Goal: Task Accomplishment & Management: Manage account settings

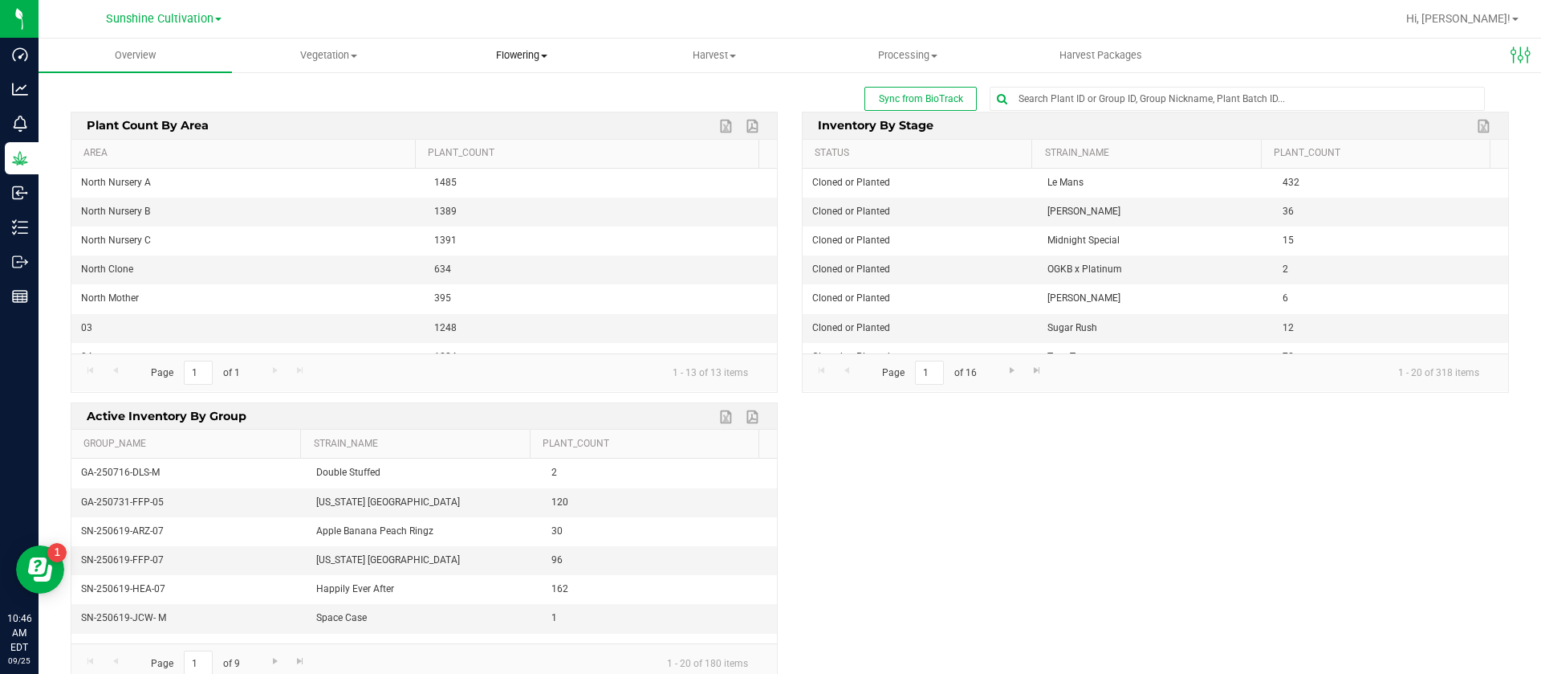
click at [535, 53] on span "Flowering" at bounding box center [521, 55] width 192 height 14
click at [355, 46] on uib-tab-heading "Vegetation Veg groups Veg plants Mother groups Mother plants Apply to plants Cr…" at bounding box center [329, 55] width 192 height 32
click at [344, 129] on span "Mother groups" at bounding box center [292, 135] width 120 height 14
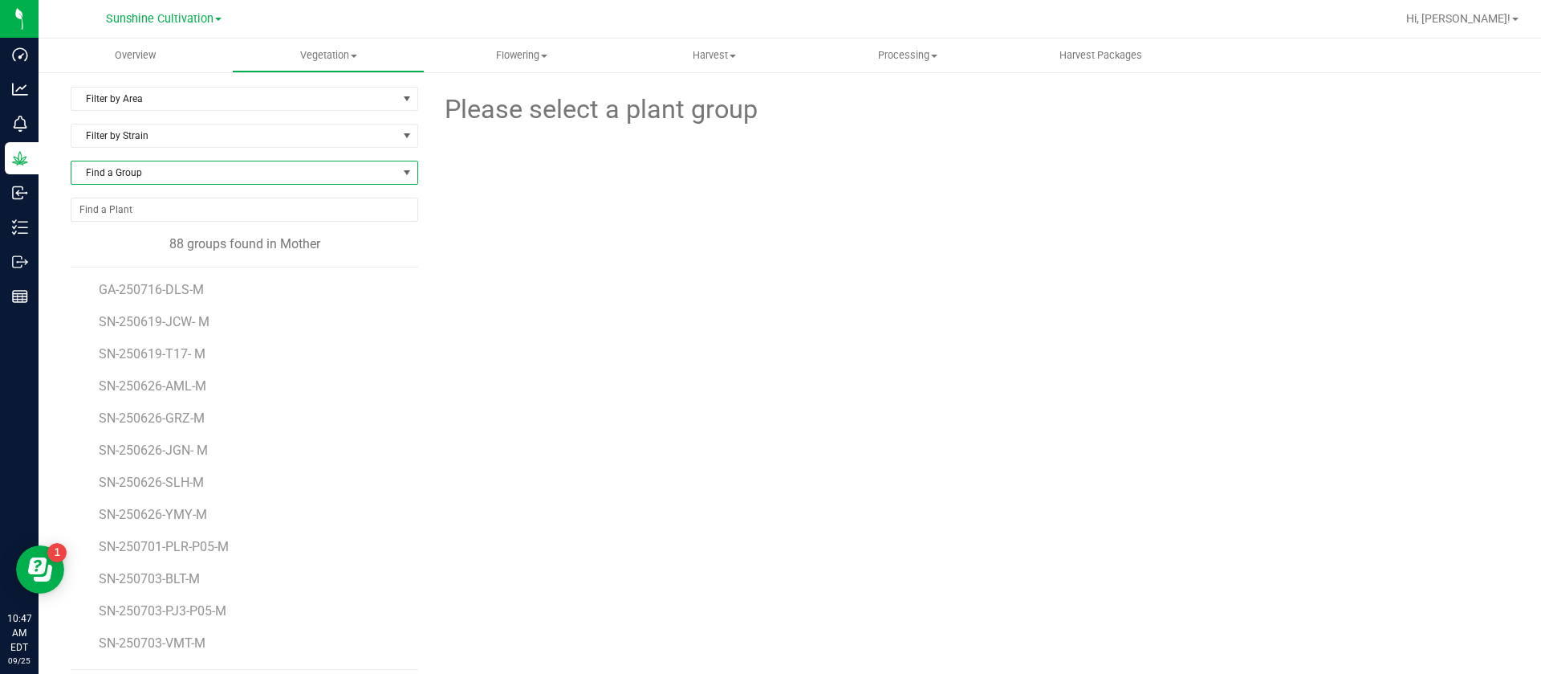
click at [186, 175] on span "Find a Group" at bounding box center [234, 172] width 326 height 22
type input "7"
type input "250731-mpa"
click at [180, 242] on li "SN-250731-MPA- M" at bounding box center [241, 239] width 341 height 22
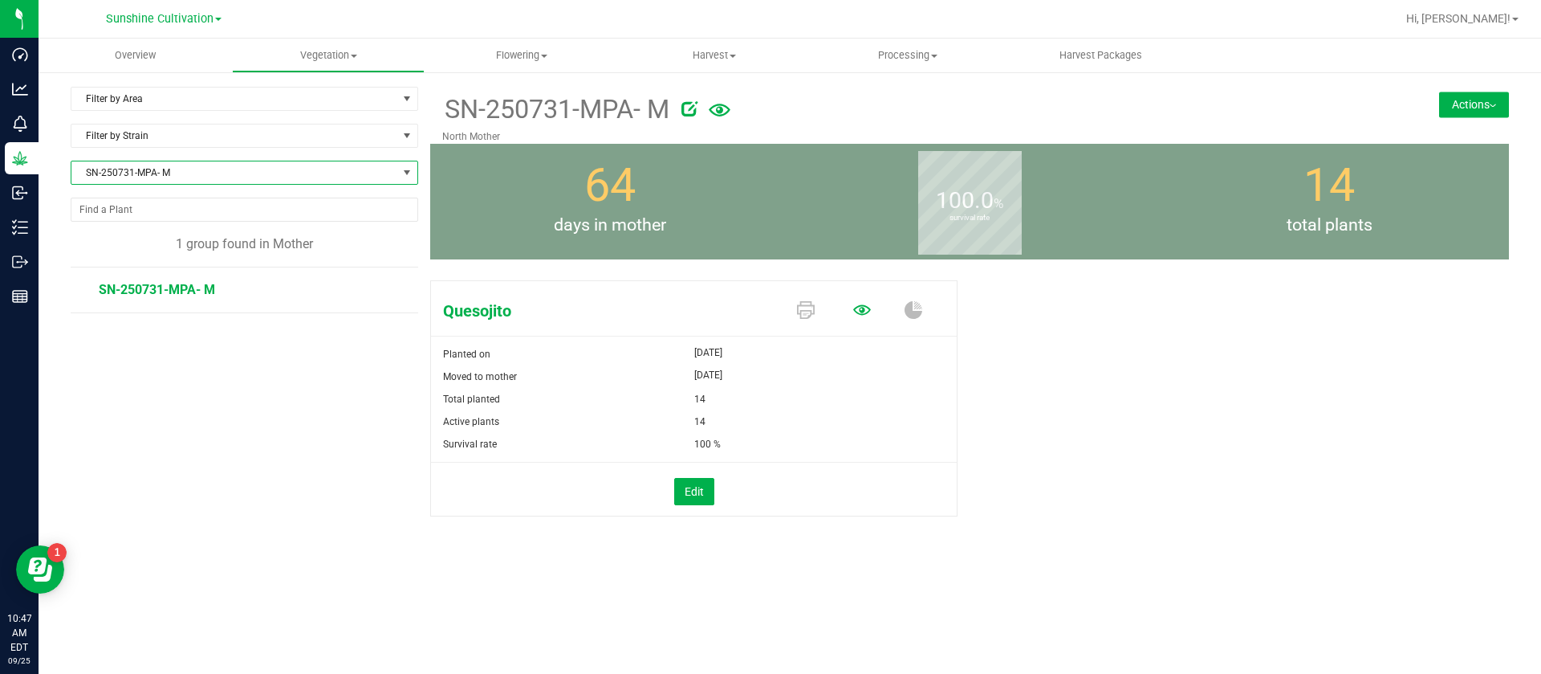
click at [865, 305] on icon at bounding box center [862, 309] width 18 height 10
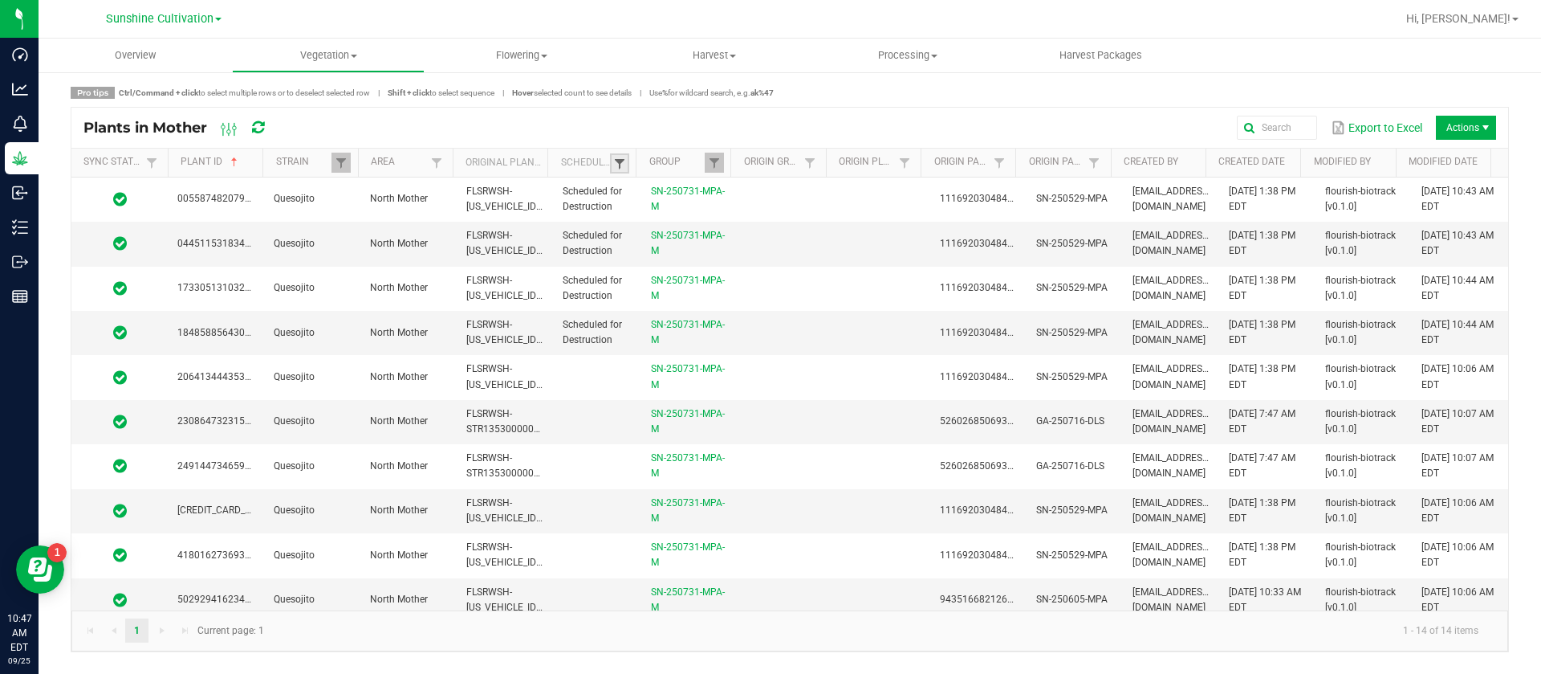
click at [617, 163] on span at bounding box center [619, 163] width 13 height 13
click at [673, 231] on li "Scheduled" at bounding box center [699, 230] width 156 height 21
checkbox input "true"
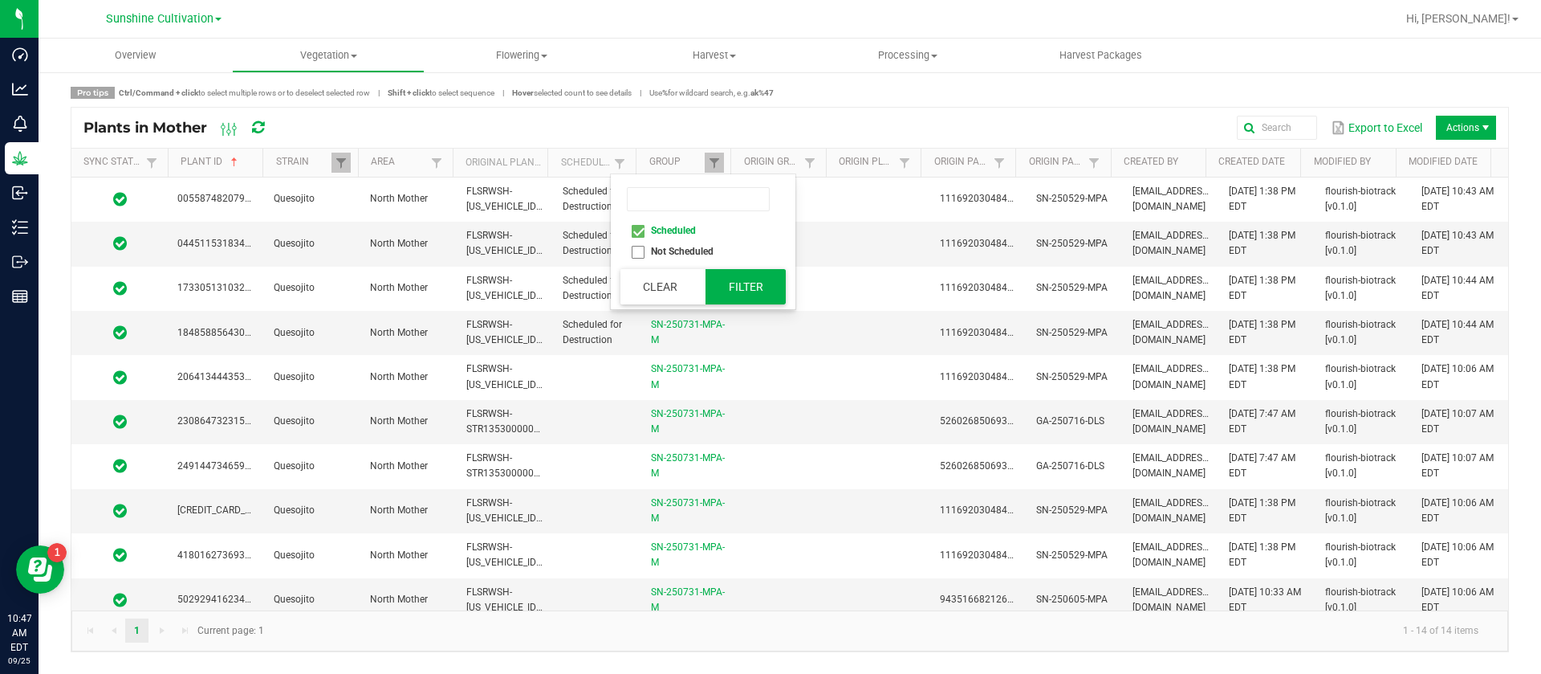
click at [735, 285] on button "Filter" at bounding box center [746, 286] width 80 height 35
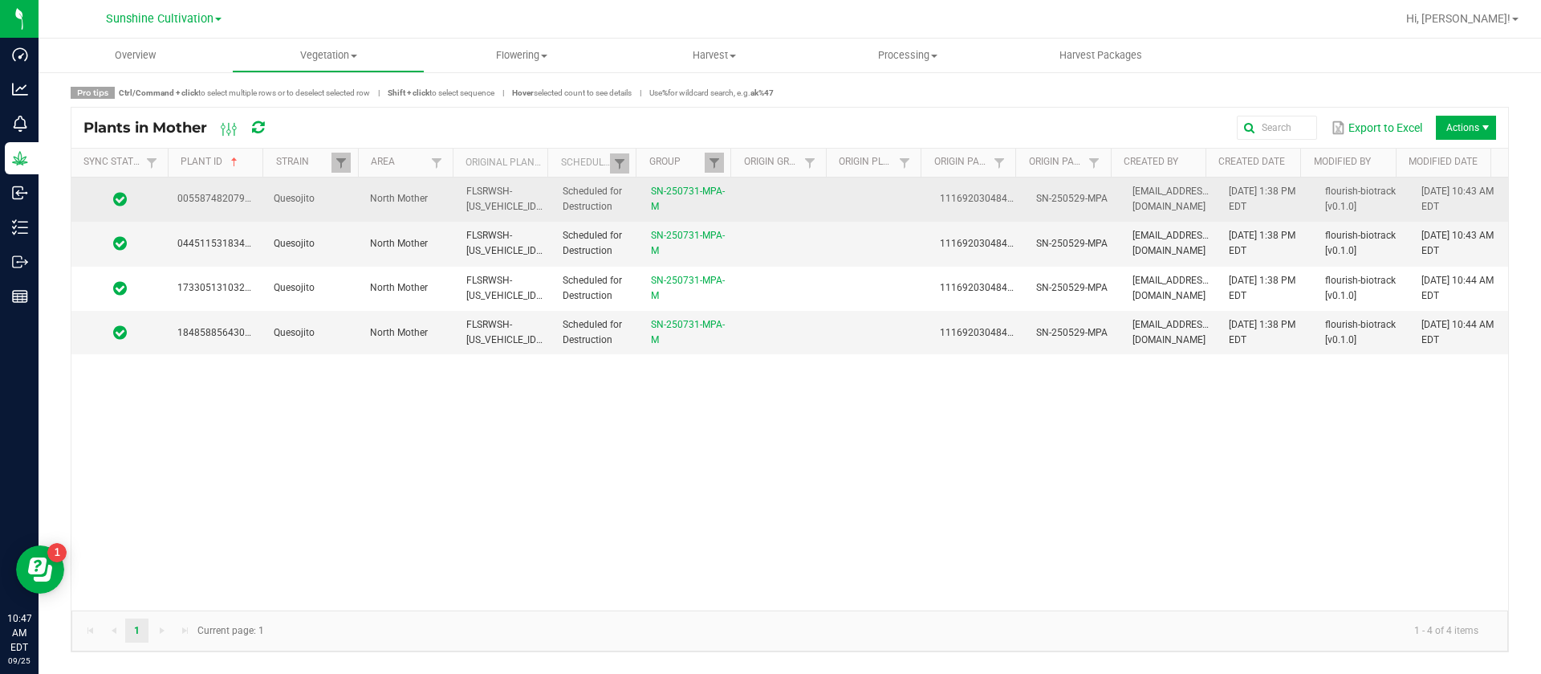
click at [930, 193] on td "1116920304845584" at bounding box center [978, 199] width 96 height 44
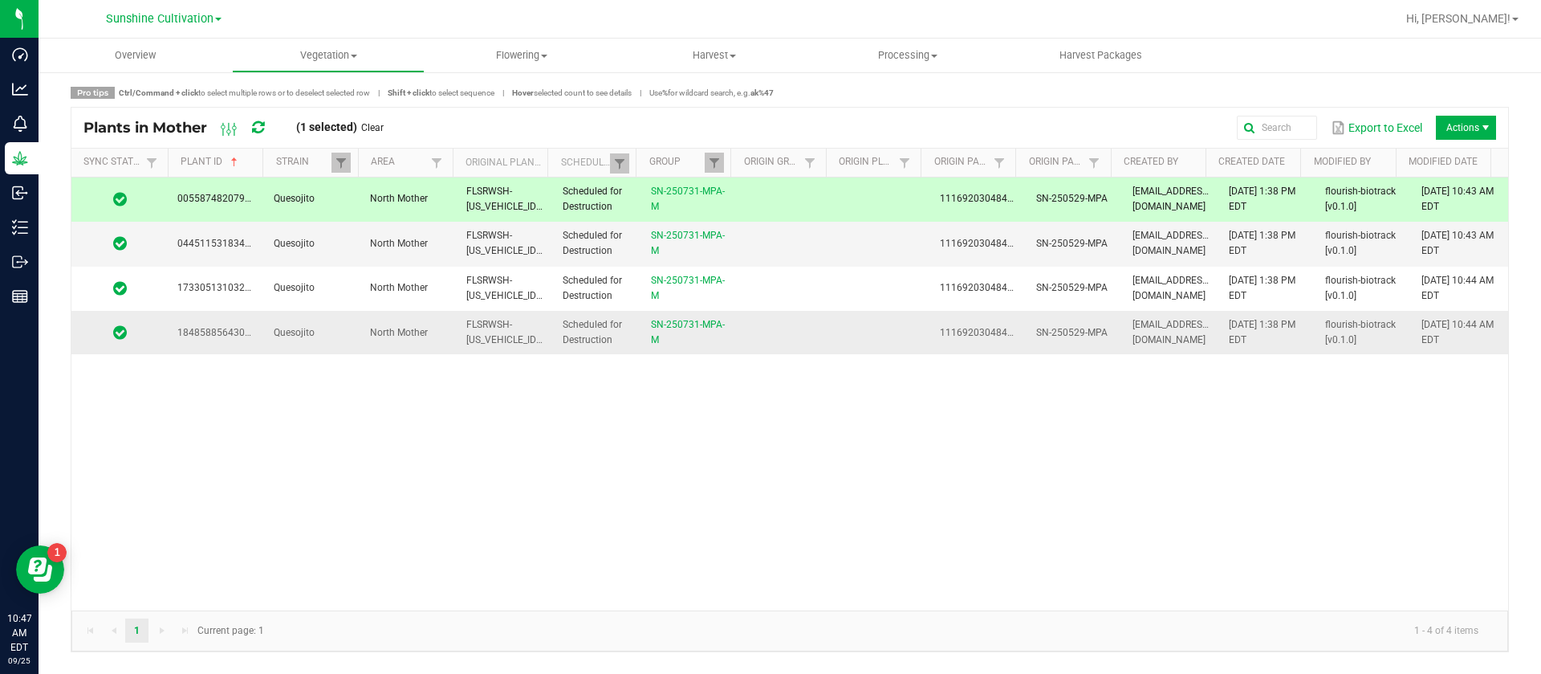
click at [919, 336] on td at bounding box center [882, 332] width 96 height 43
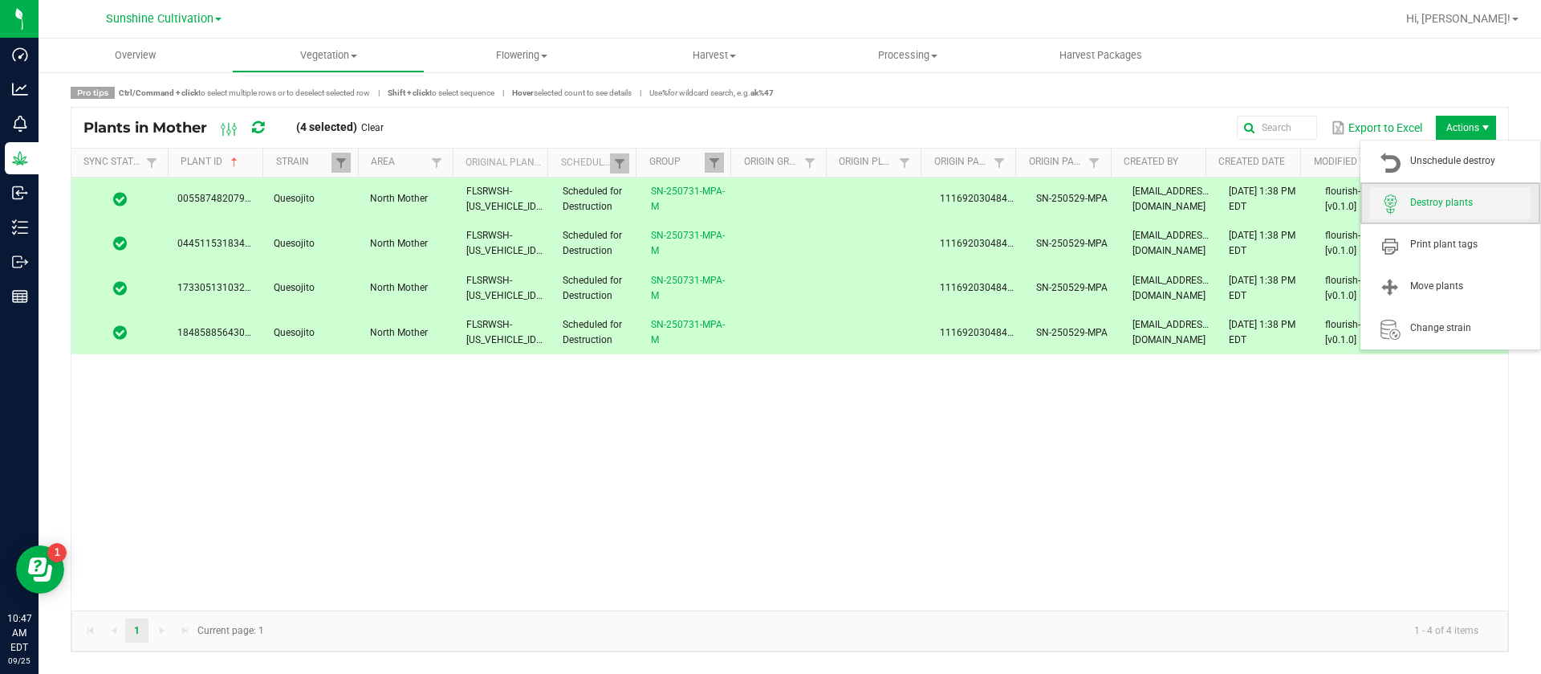
click at [1439, 191] on span "Destroy plants" at bounding box center [1450, 203] width 161 height 32
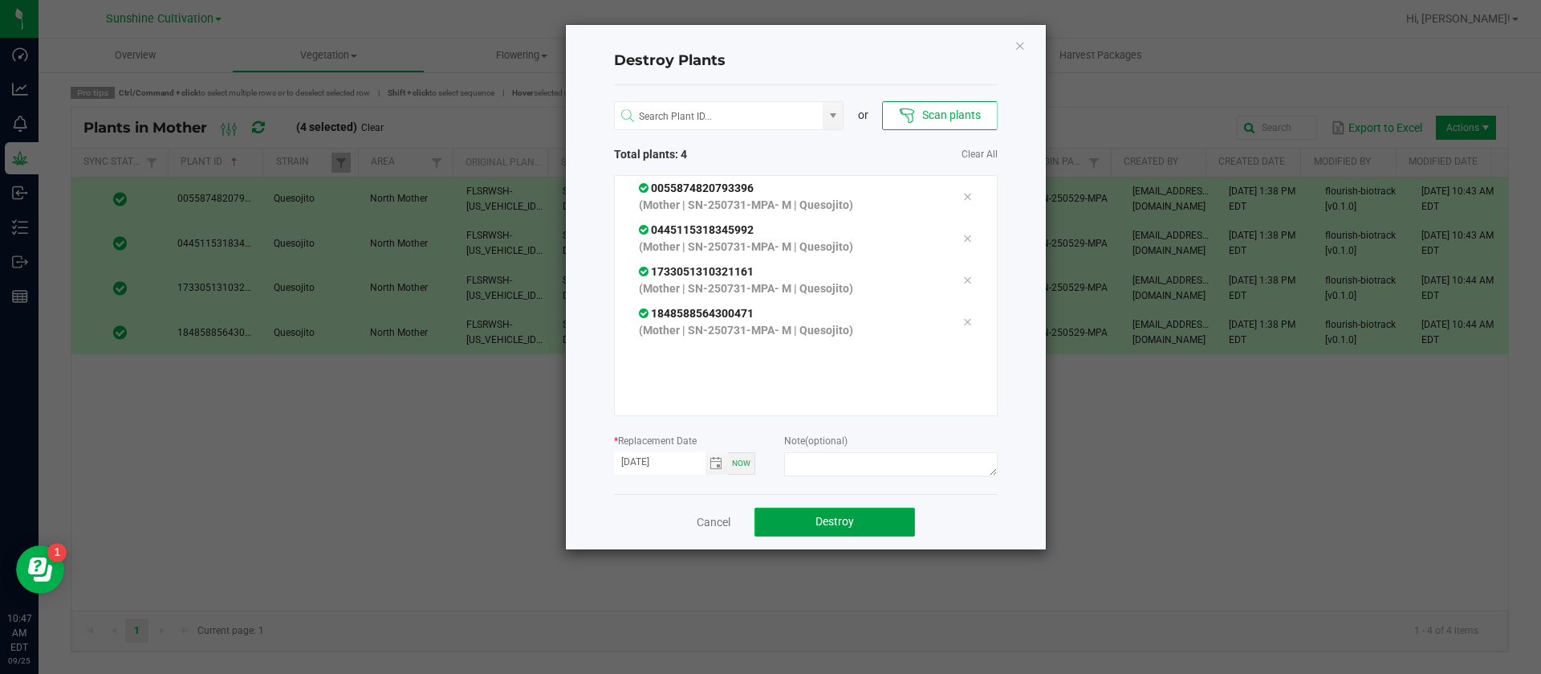
click at [842, 512] on button "Destroy" at bounding box center [835, 521] width 161 height 29
click at [721, 515] on link "Cancel" at bounding box center [714, 522] width 34 height 16
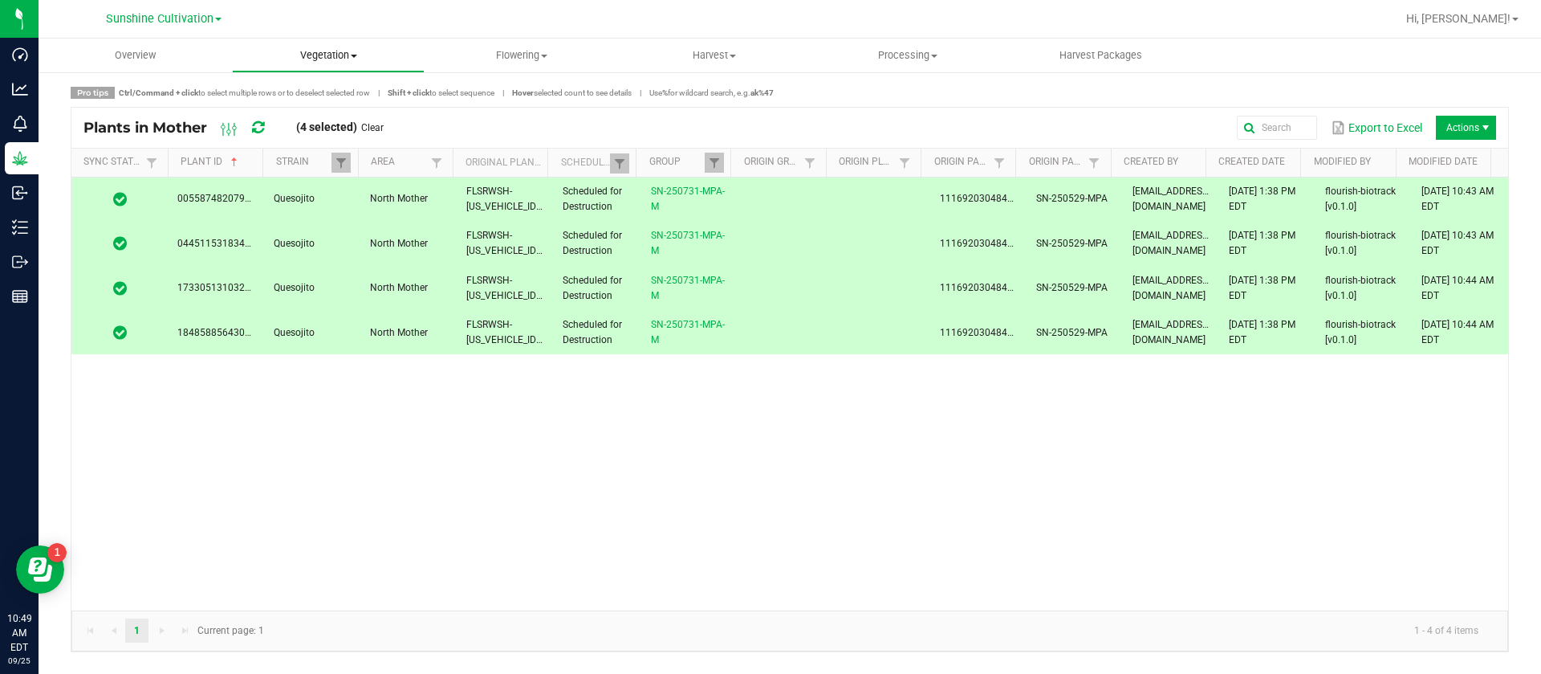
click at [346, 59] on span "Vegetation" at bounding box center [329, 55] width 192 height 14
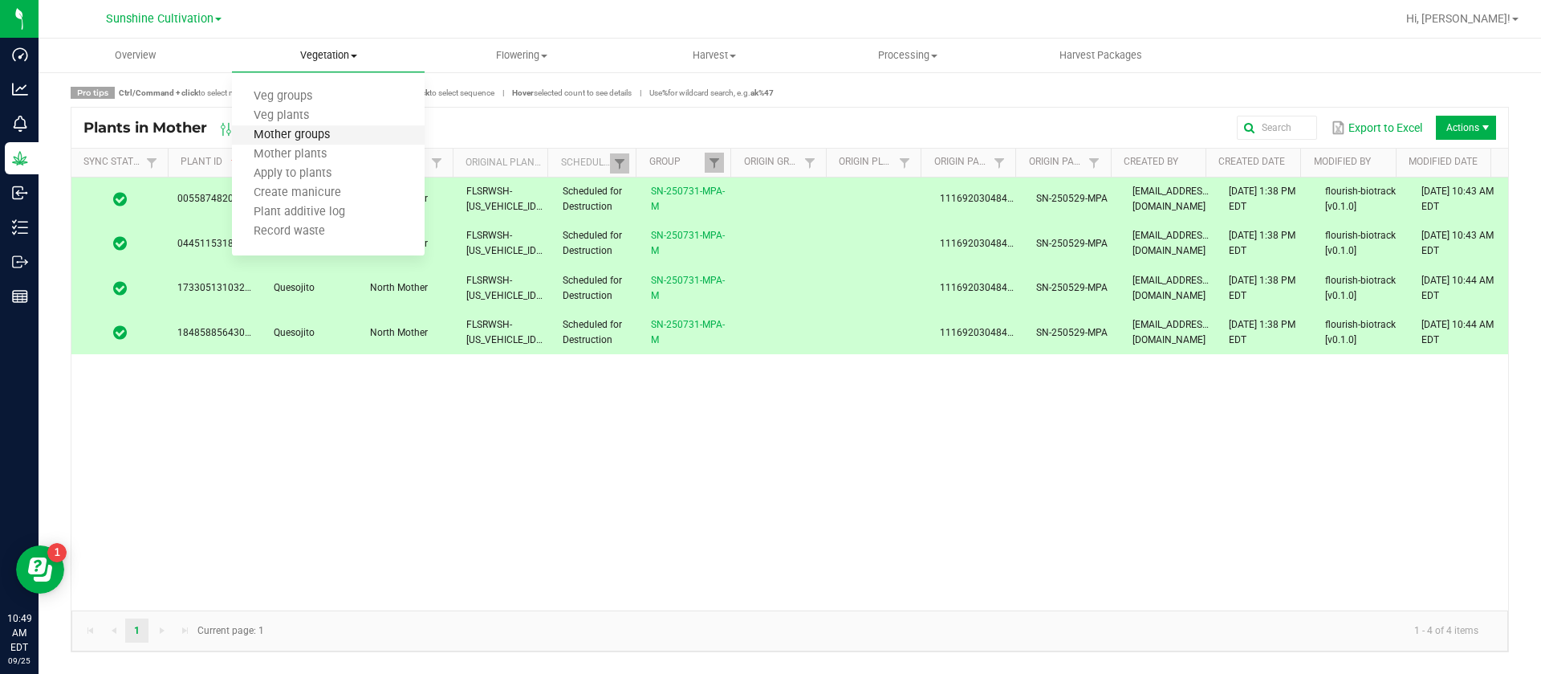
click at [338, 135] on span "Mother groups" at bounding box center [292, 135] width 120 height 14
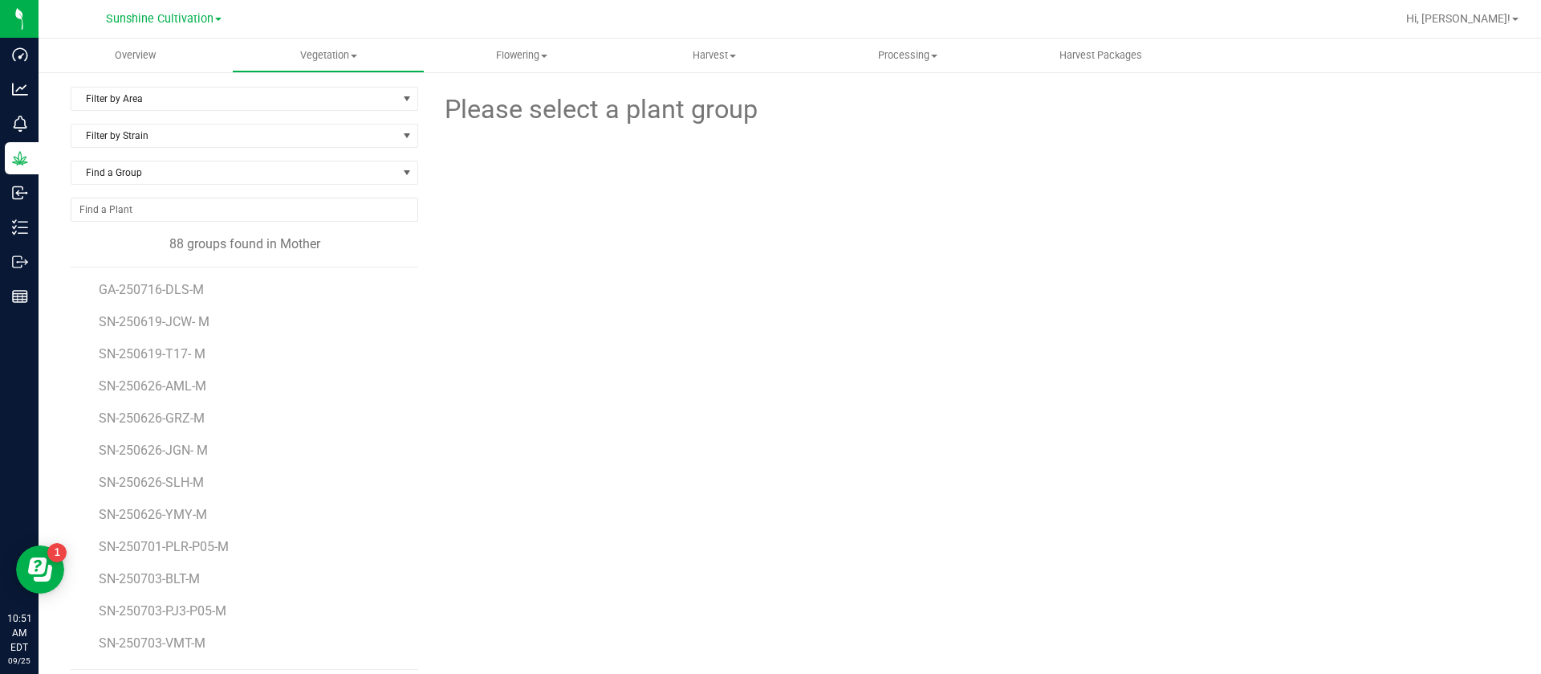
click at [1329, 273] on div at bounding box center [969, 217] width 1103 height 177
click at [865, 352] on div "Please select a plant group" at bounding box center [969, 378] width 1079 height 583
click at [132, 173] on span "Find a Group" at bounding box center [234, 172] width 326 height 22
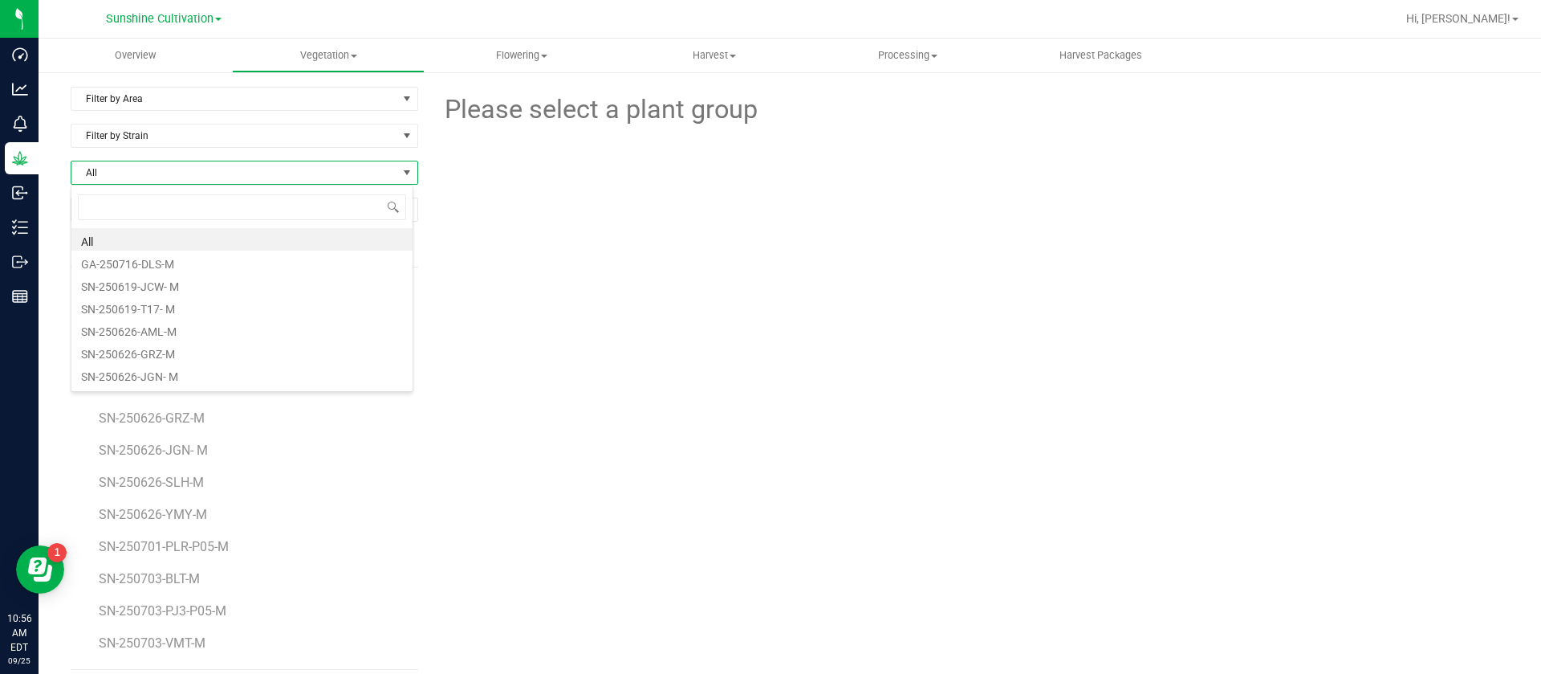
scroll to position [24, 344]
type input "7up"
click at [149, 92] on span "Filter by Area" at bounding box center [234, 99] width 326 height 22
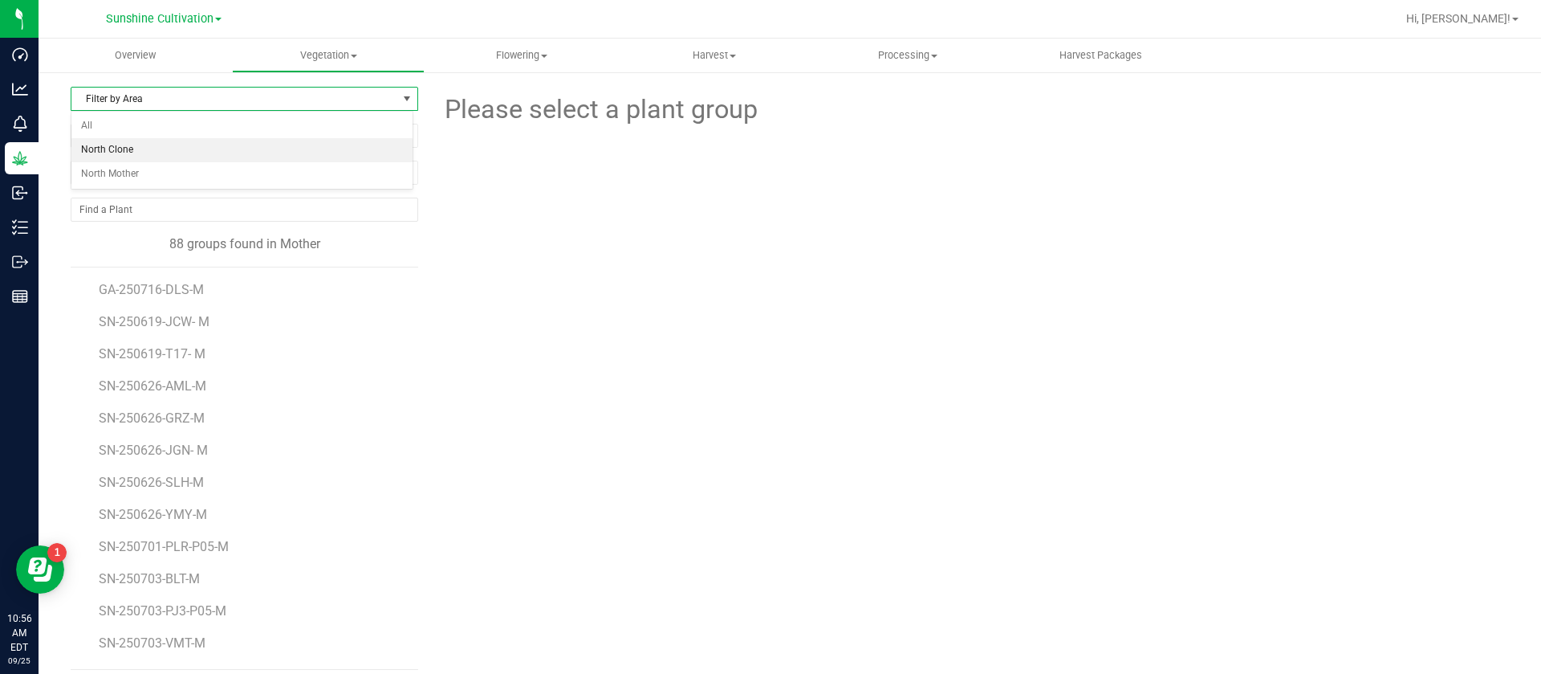
click at [156, 150] on li "North Clone" at bounding box center [241, 150] width 341 height 24
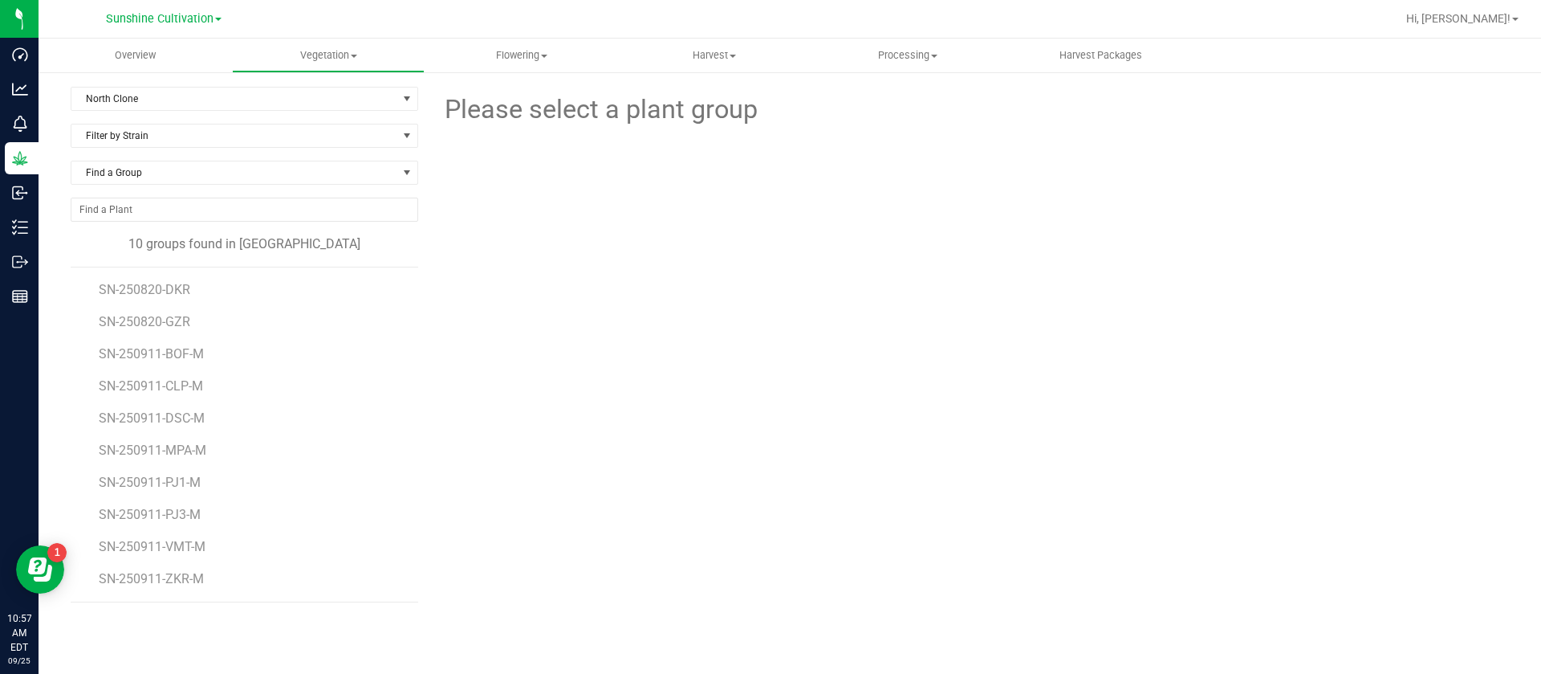
click at [321, 474] on li "SN-250911-PJ1-M" at bounding box center [253, 476] width 308 height 32
click at [352, 55] on span at bounding box center [354, 56] width 6 height 3
click at [349, 130] on span "Mother groups" at bounding box center [292, 135] width 120 height 14
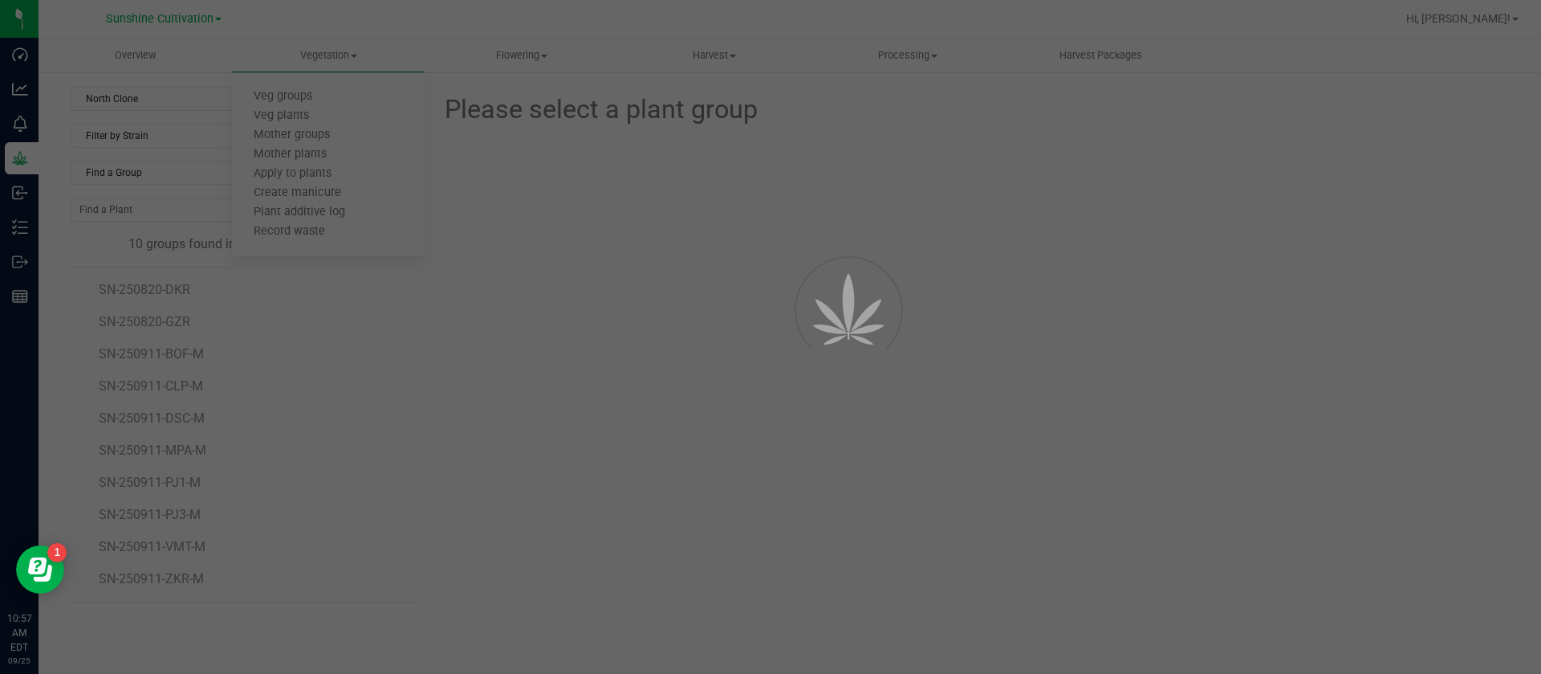
click at [140, 177] on div at bounding box center [770, 337] width 1541 height 674
click at [140, 175] on div at bounding box center [770, 337] width 1541 height 674
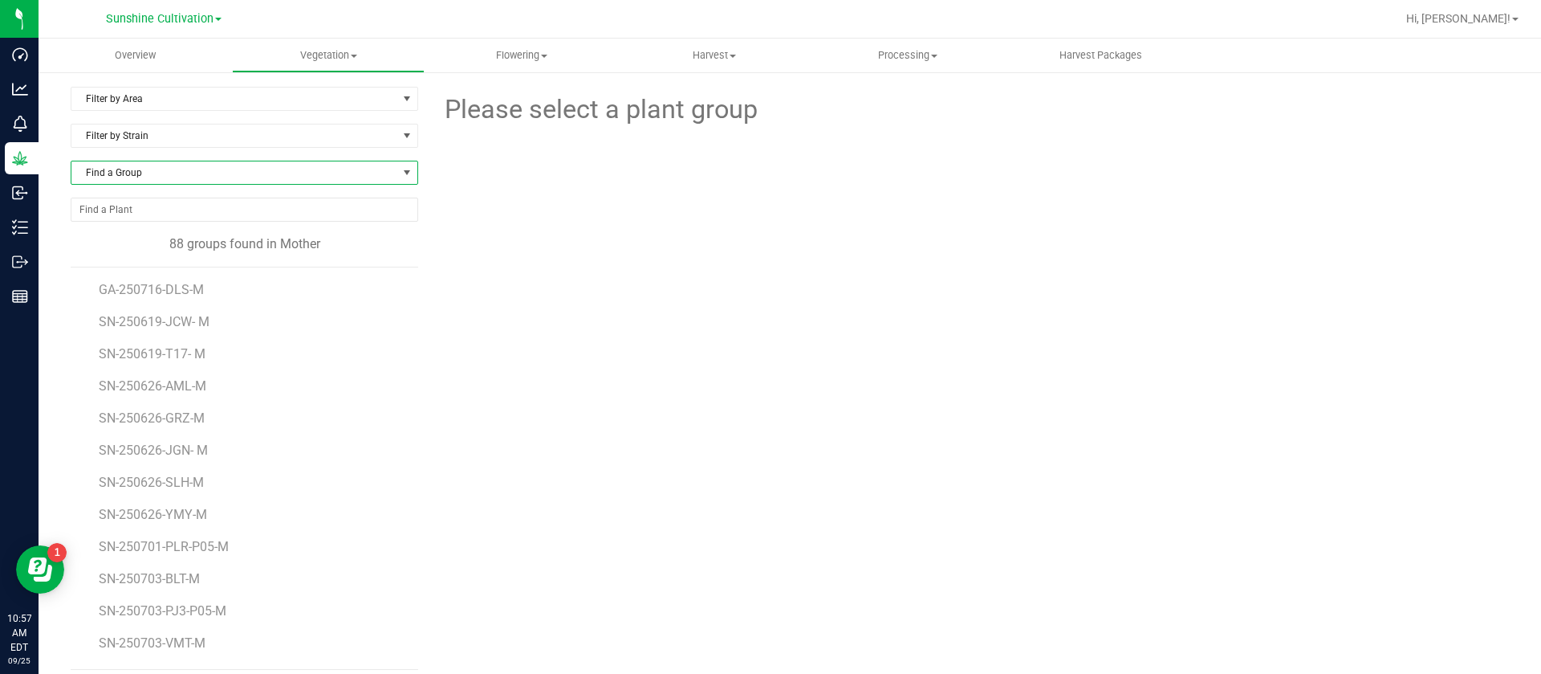
click at [140, 176] on span "Find a Group" at bounding box center [234, 172] width 326 height 22
type input "25090"
click at [165, 231] on li "SN-250904-7UP-M" at bounding box center [241, 239] width 341 height 22
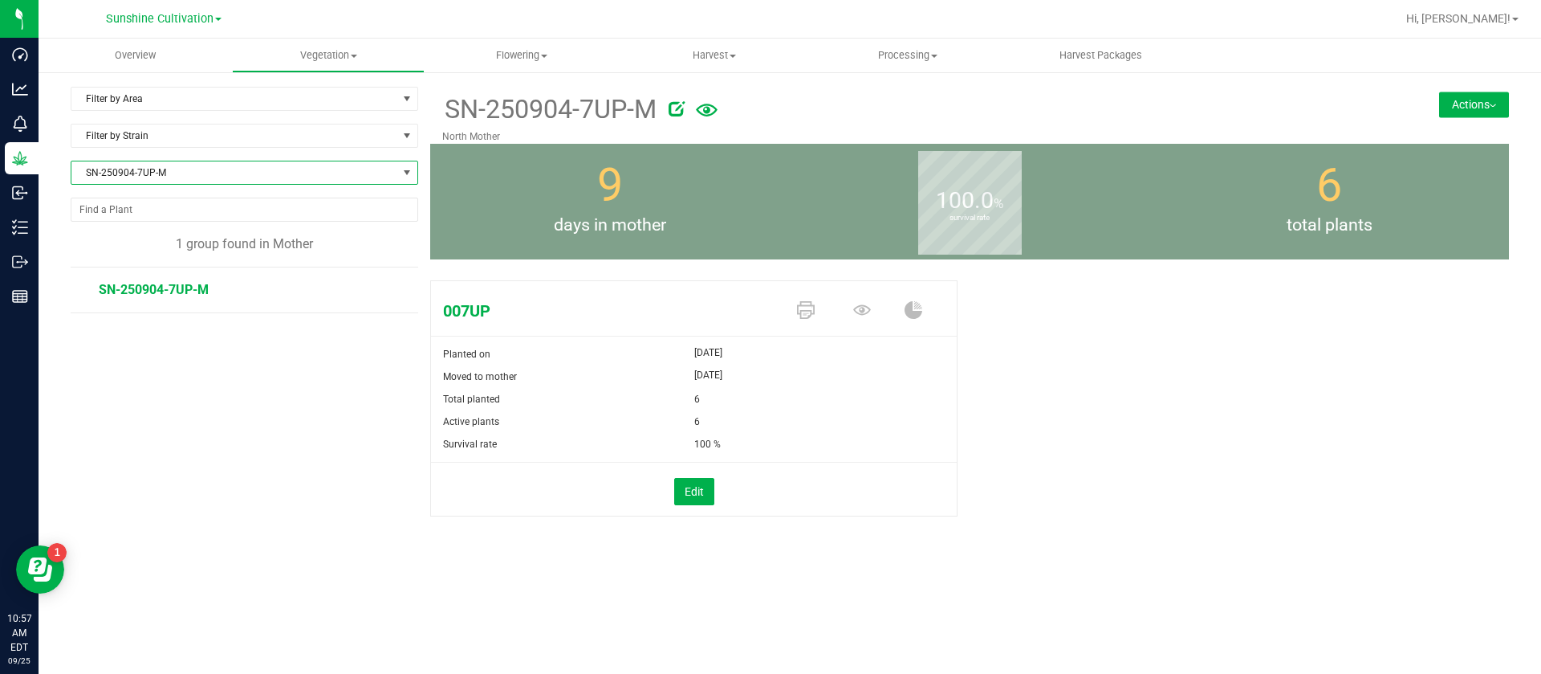
click at [204, 382] on div "Filter by Area Filter by Area All North Clone North Mother Filter by Strain SN-…" at bounding box center [251, 328] width 360 height 482
click at [766, 576] on div "Filter by Area Filter by Area All North Clone North Mother Filter by Strain SN-…" at bounding box center [790, 328] width 1503 height 514
click at [1216, 442] on div "007UP Planted on [DATE] Moved to mother [DATE] Total planted 6 Active plants 6" at bounding box center [969, 415] width 1079 height 283
click at [1216, 445] on div "007UP Planted on [DATE] Moved to mother [DATE] Total planted 6 Active plants 6" at bounding box center [969, 415] width 1079 height 283
click at [899, 536] on div "007UP Planted on [DATE] Moved to mother [DATE] Total planted 6 Active plants 6" at bounding box center [969, 415] width 1079 height 283
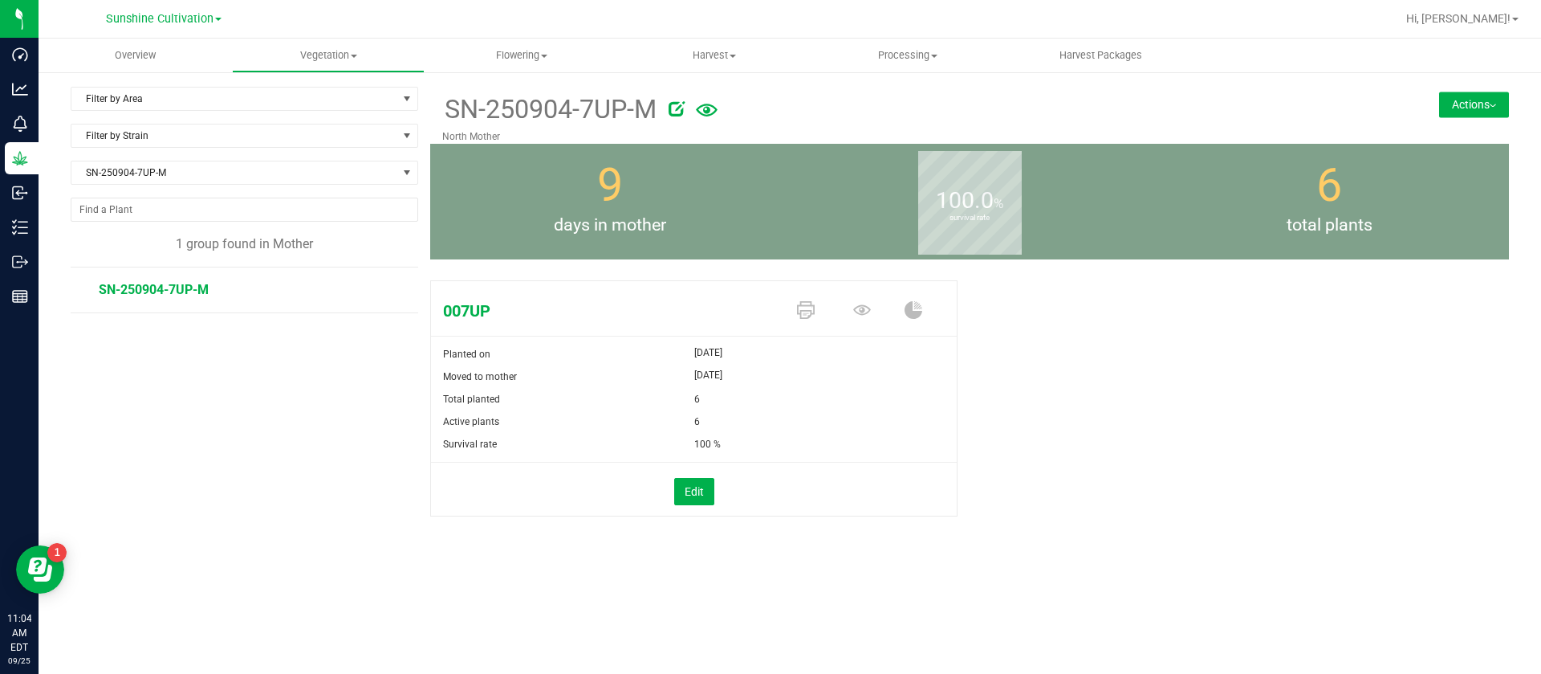
click at [580, 181] on div "9 days in mother" at bounding box center [610, 202] width 360 height 116
click at [167, 26] on div "Sunshine Cultivation Green Acres Cultivation Sunshine Cultivation" at bounding box center [164, 18] width 116 height 19
click at [170, 18] on span "Sunshine Cultivation" at bounding box center [160, 19] width 108 height 14
click at [177, 56] on link "Green Acres Cultivation" at bounding box center [164, 57] width 234 height 22
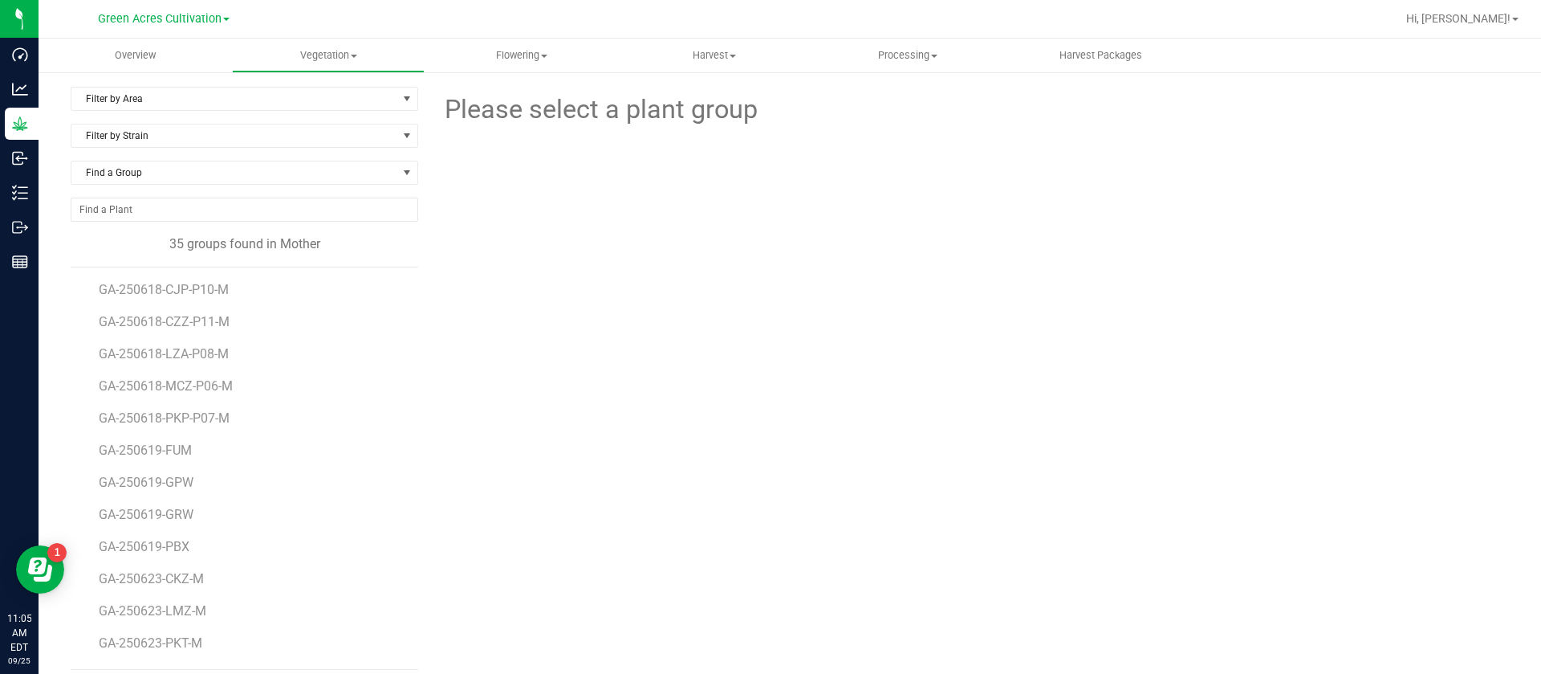
click at [826, 264] on div at bounding box center [970, 217] width 552 height 177
click at [588, 504] on div "Please select a plant group" at bounding box center [969, 378] width 1079 height 583
drag, startPoint x: 1219, startPoint y: 332, endPoint x: 1096, endPoint y: 216, distance: 168.7
click at [1215, 330] on div "Please select a plant group" at bounding box center [969, 378] width 1079 height 583
click at [621, 434] on div "Please select a plant group" at bounding box center [969, 378] width 1079 height 583
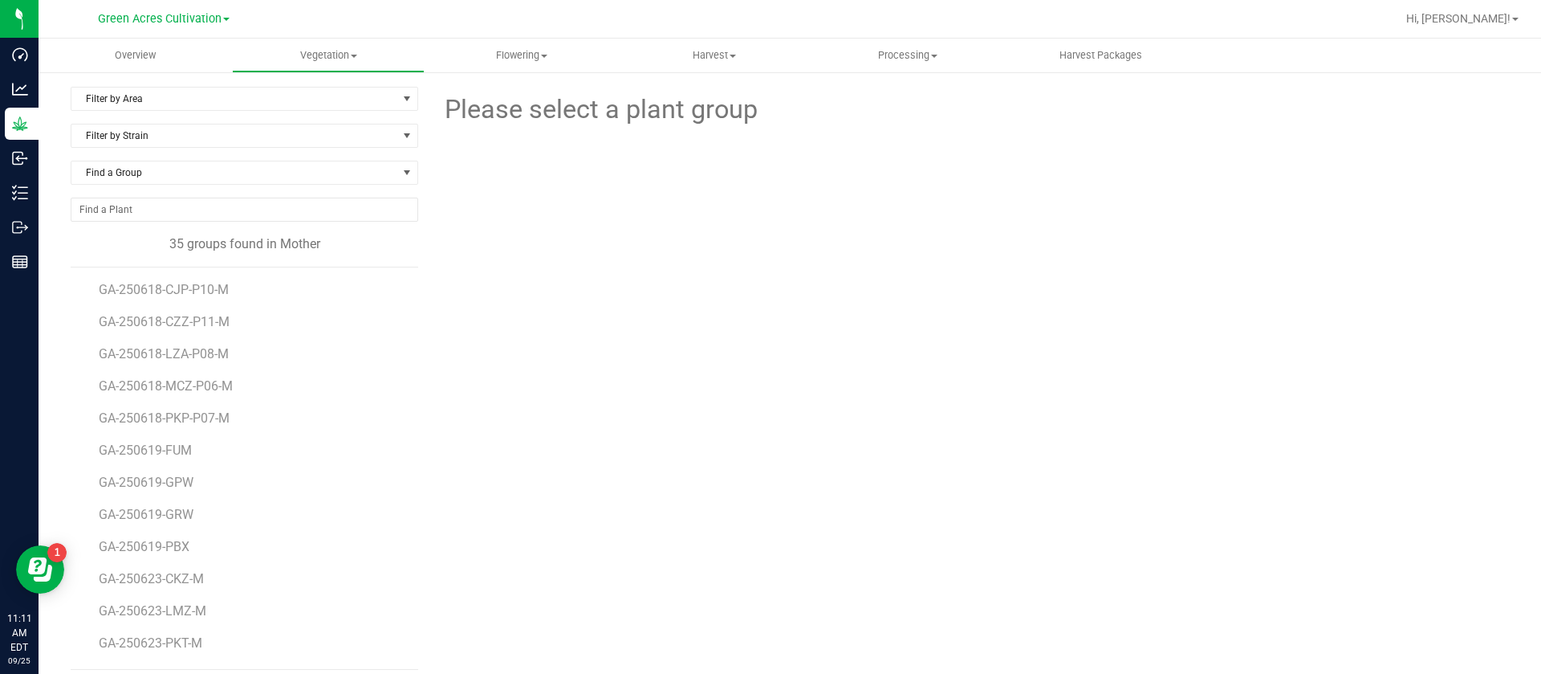
click at [662, 321] on div "Please select a plant group" at bounding box center [969, 378] width 1079 height 583
drag, startPoint x: 614, startPoint y: 225, endPoint x: 523, endPoint y: 22, distance: 222.0
click at [613, 221] on div at bounding box center [969, 217] width 1103 height 177
click at [673, 368] on div "Please select a plant group" at bounding box center [969, 378] width 1079 height 583
click at [592, 454] on div "Please select a plant group" at bounding box center [969, 378] width 1079 height 583
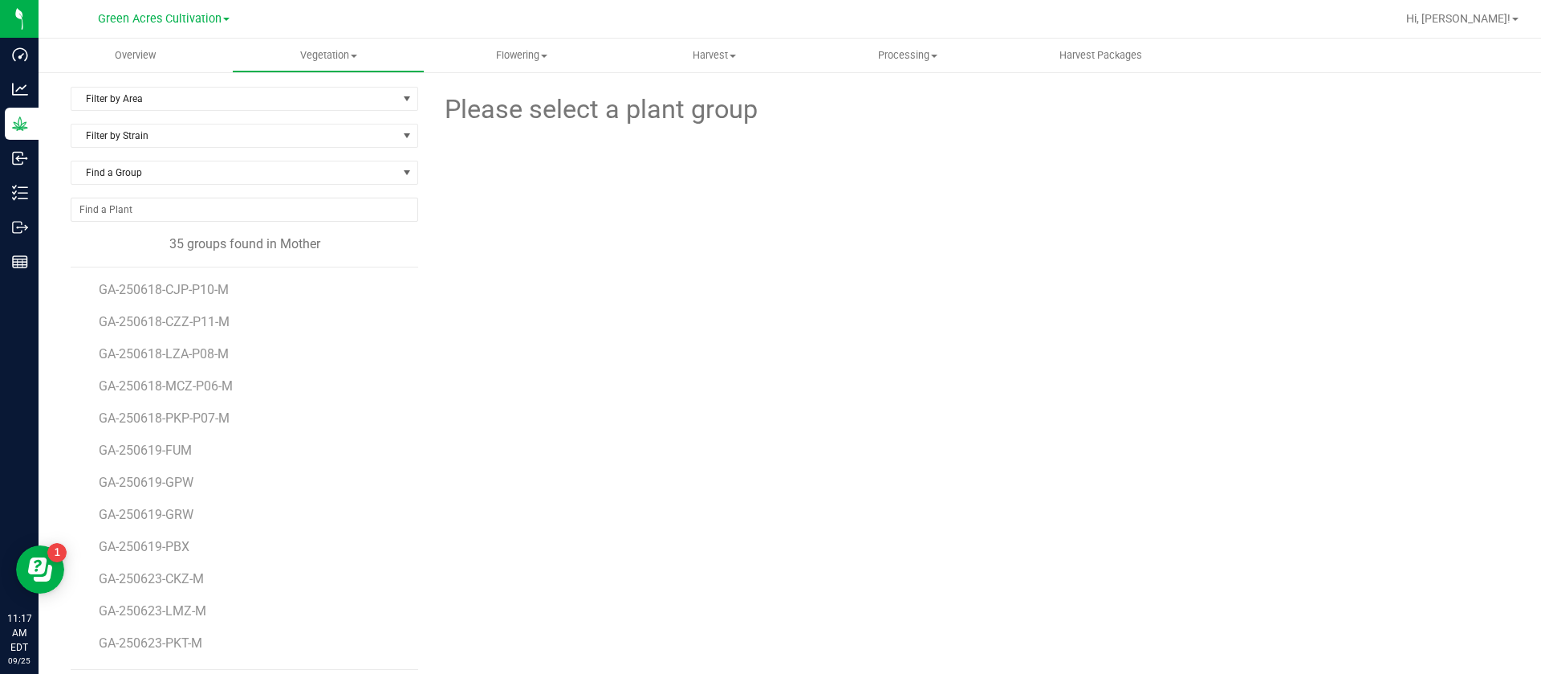
click at [979, 274] on div at bounding box center [970, 217] width 552 height 177
click at [142, 165] on span "Find a Group" at bounding box center [234, 172] width 326 height 22
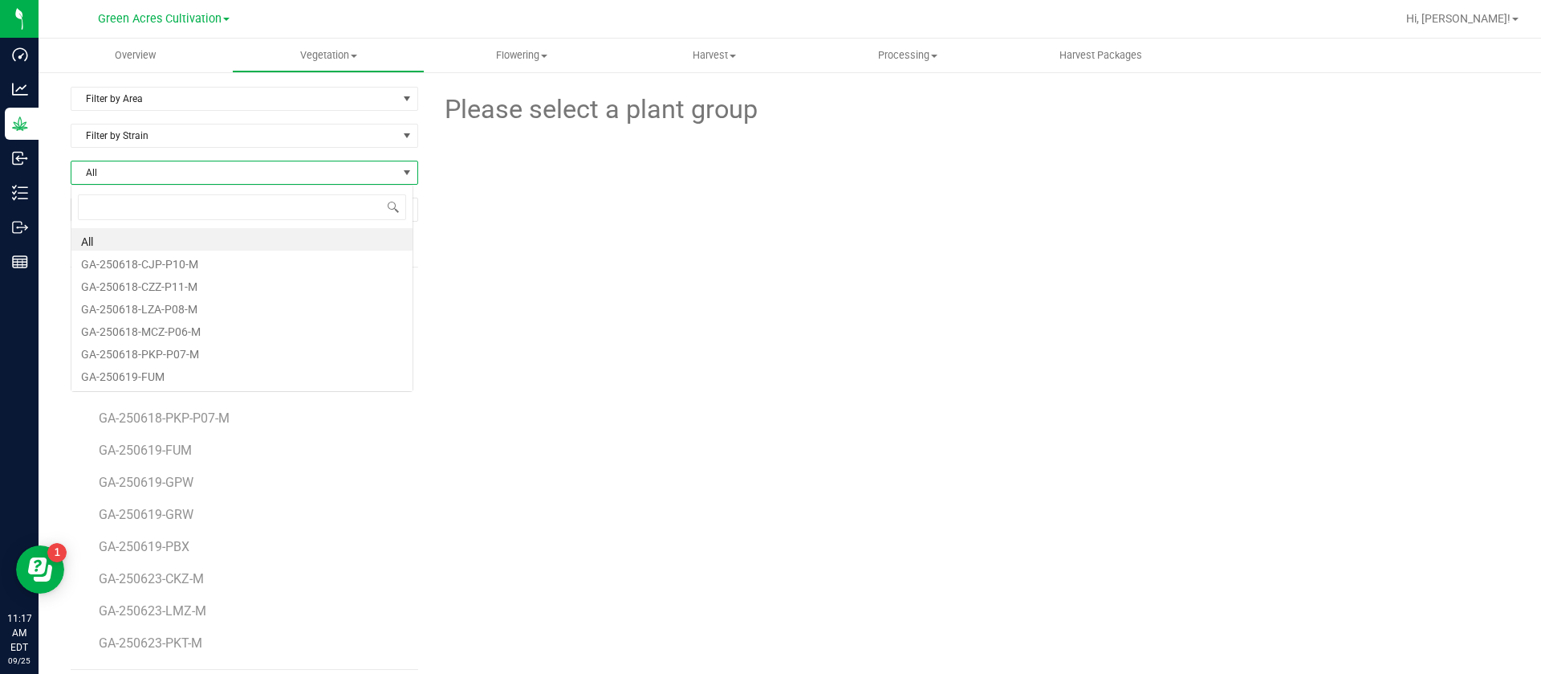
scroll to position [24, 344]
click at [556, 176] on div at bounding box center [969, 217] width 1103 height 177
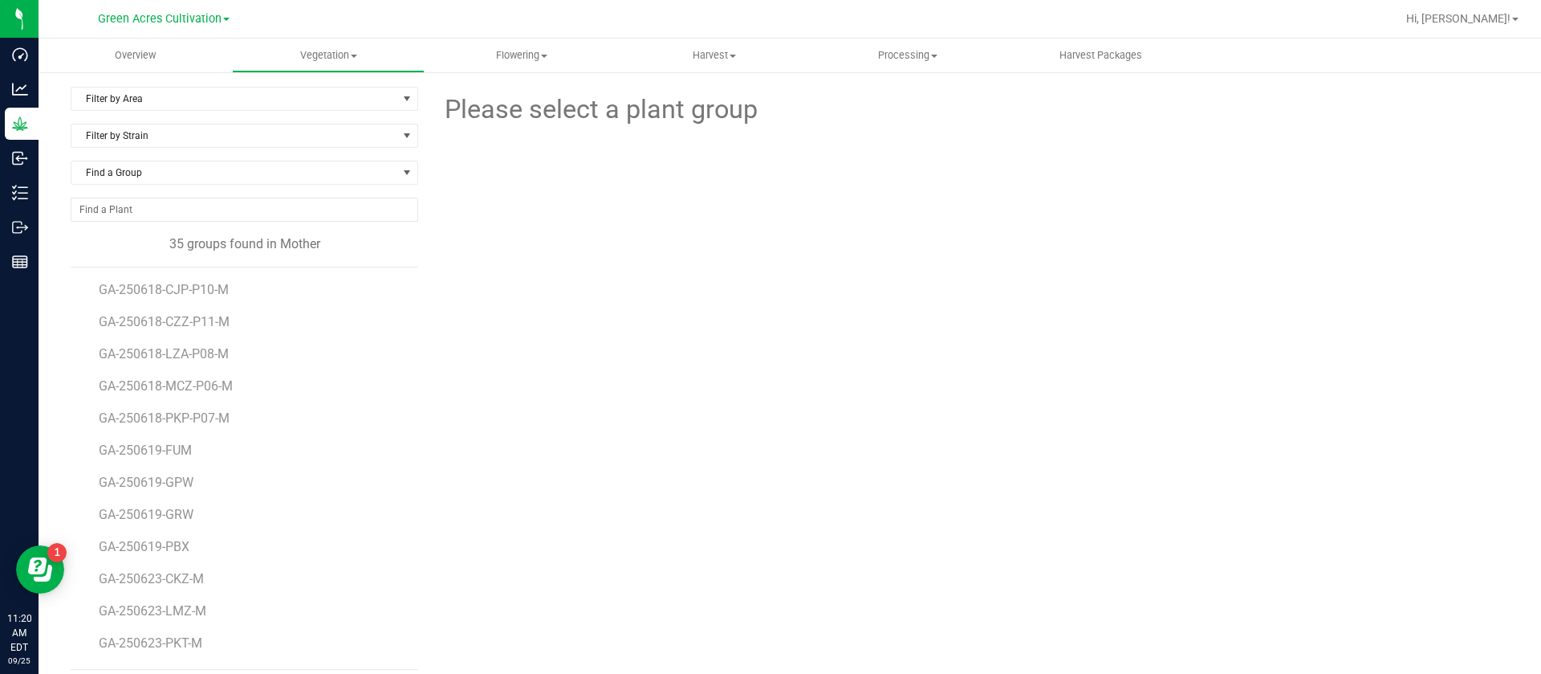
drag, startPoint x: 735, startPoint y: 397, endPoint x: 725, endPoint y: 348, distance: 49.3
click at [735, 393] on div "Please select a plant group" at bounding box center [969, 378] width 1079 height 583
click at [706, 433] on div "Please select a plant group" at bounding box center [969, 378] width 1079 height 583
click at [782, 501] on div "Please select a plant group" at bounding box center [969, 378] width 1079 height 583
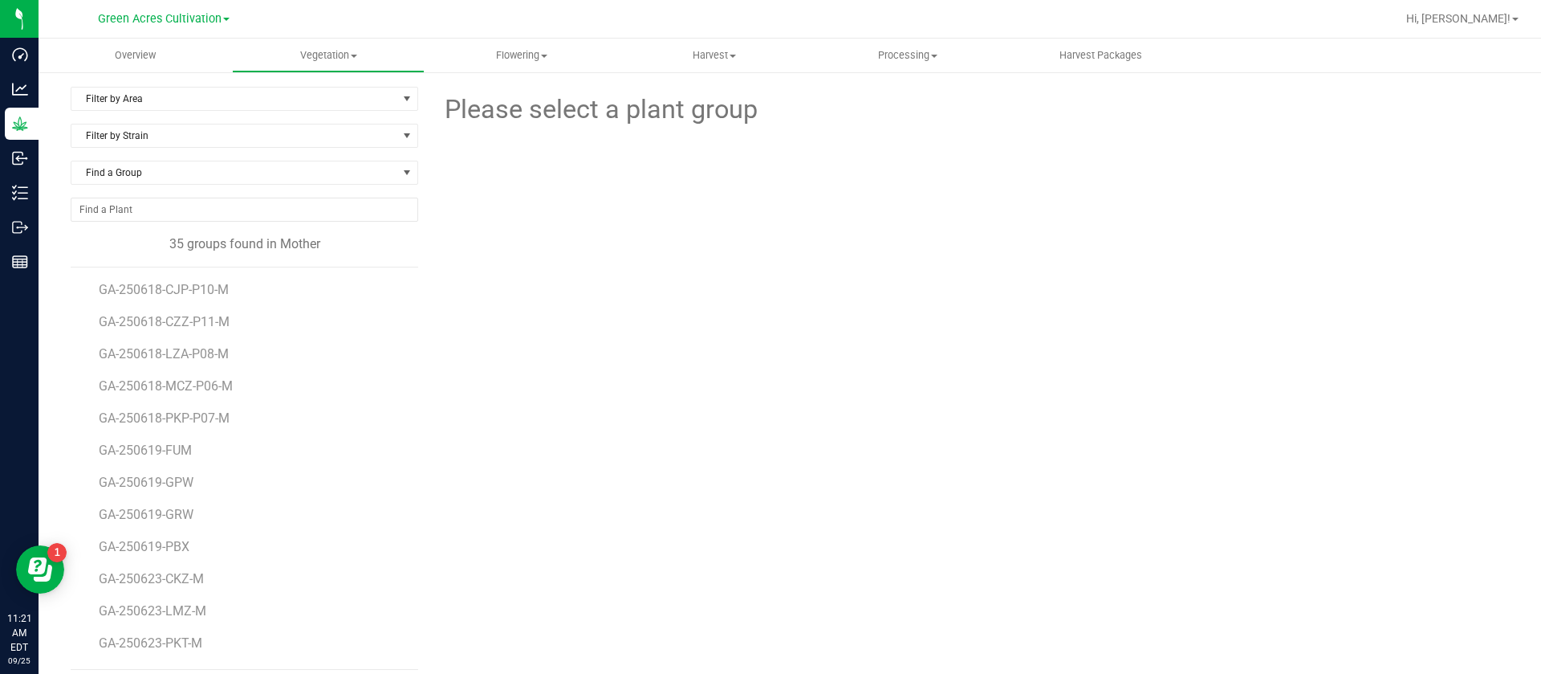
click at [602, 566] on div "Please select a plant group" at bounding box center [969, 378] width 1079 height 583
click at [599, 564] on div "Please select a plant group" at bounding box center [969, 378] width 1079 height 583
click at [846, 407] on div "Please select a plant group" at bounding box center [969, 378] width 1079 height 583
click at [718, 318] on div "Please select a plant group" at bounding box center [969, 378] width 1079 height 583
click at [649, 250] on div at bounding box center [969, 217] width 1103 height 177
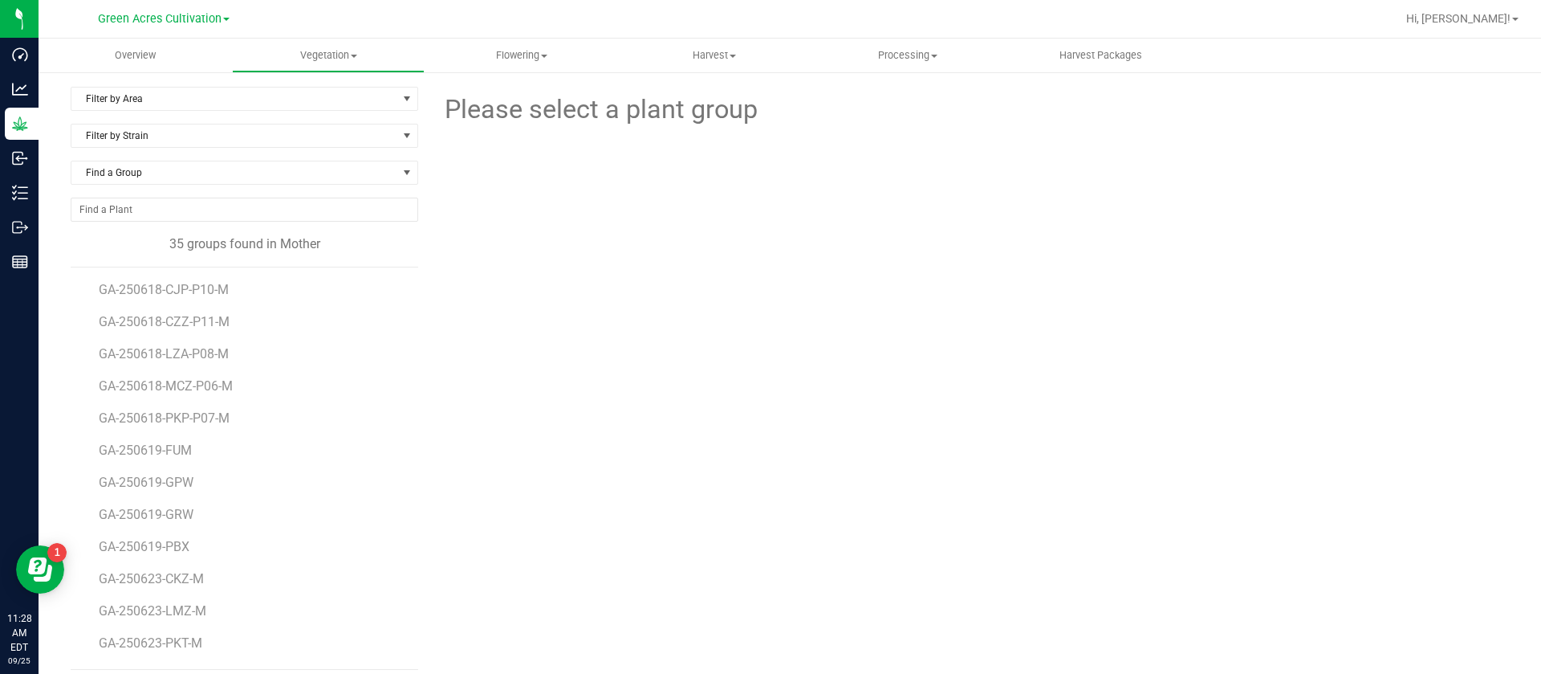
click at [681, 219] on div at bounding box center [969, 217] width 1103 height 177
click at [254, 165] on span "Find a Group" at bounding box center [234, 172] width 326 height 22
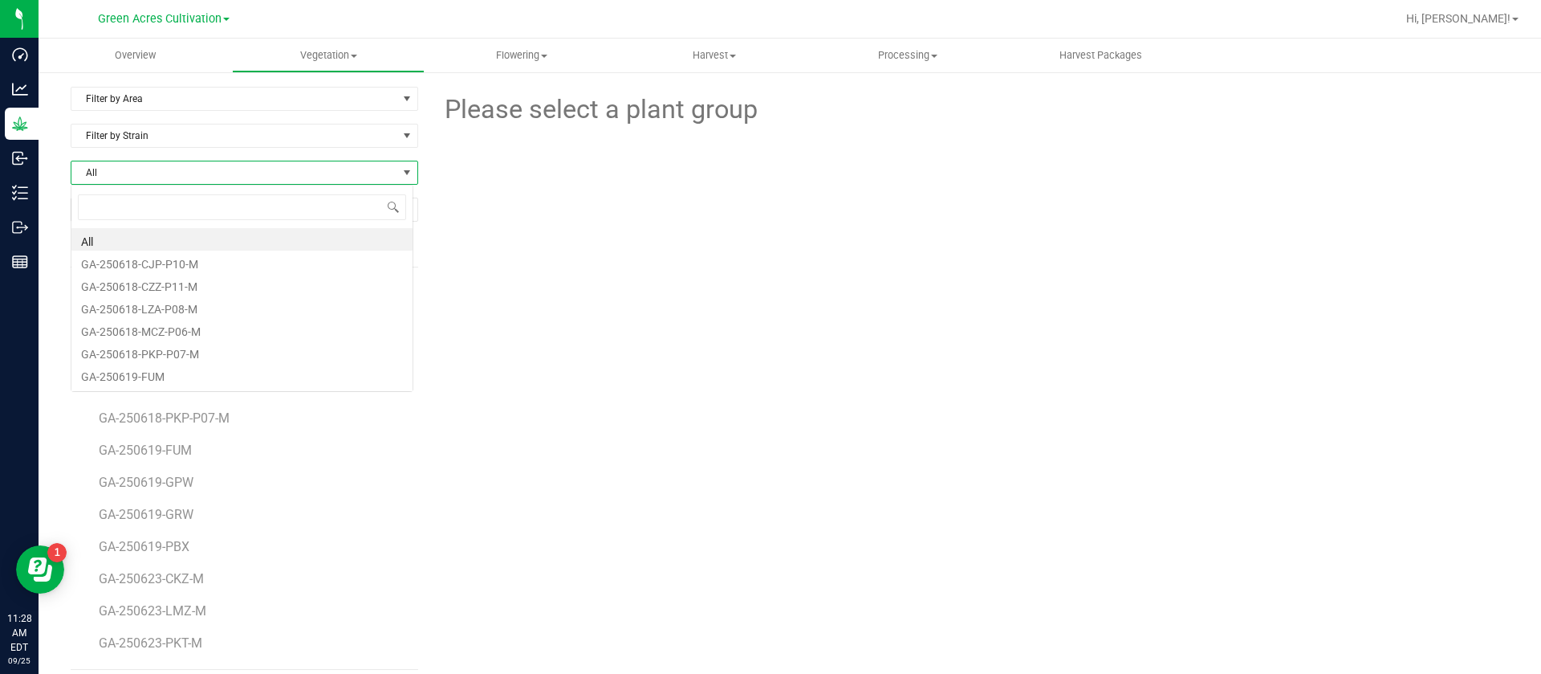
scroll to position [24, 344]
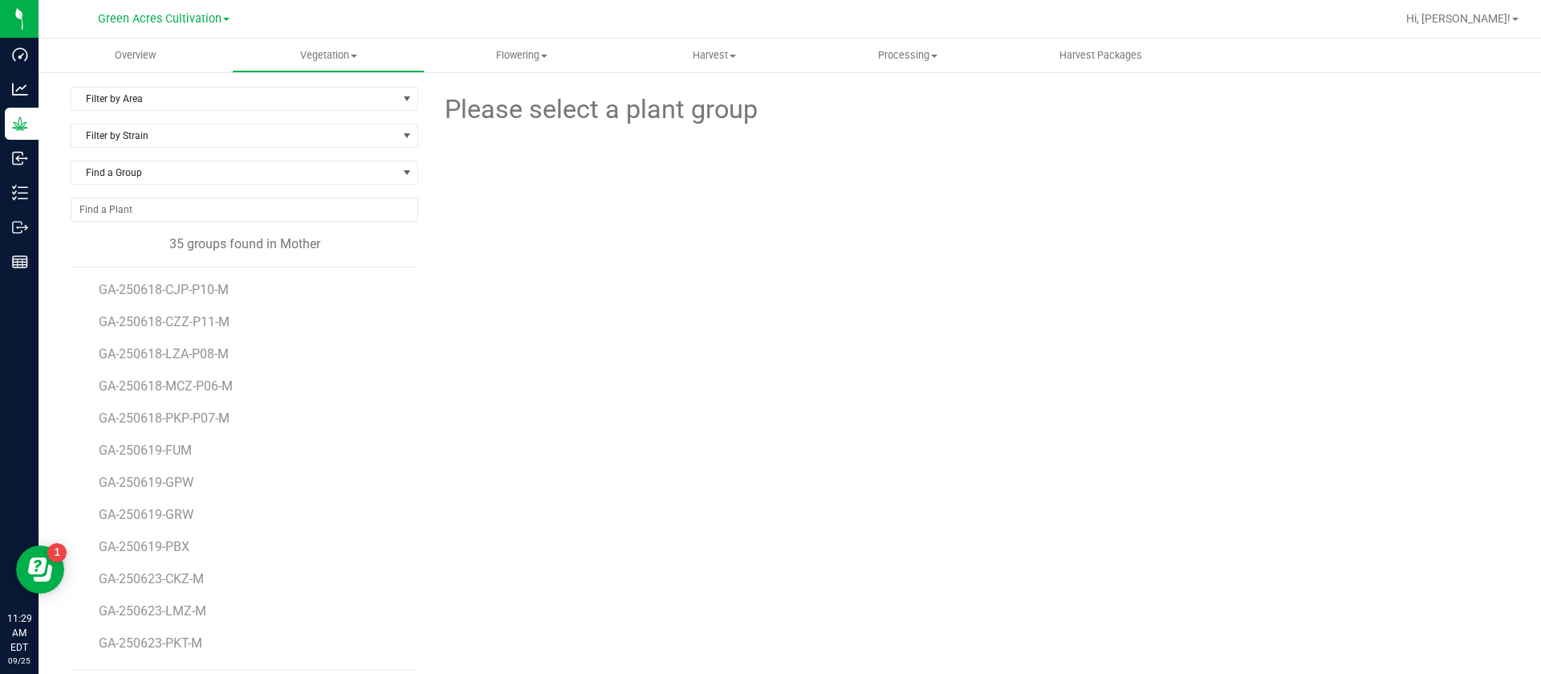
click at [920, 539] on div "Please select a plant group" at bounding box center [969, 378] width 1079 height 583
click at [954, 545] on div "Please select a plant group" at bounding box center [969, 378] width 1079 height 583
click at [1008, 228] on div at bounding box center [970, 217] width 552 height 177
click at [707, 508] on div "Please select a plant group" at bounding box center [969, 378] width 1079 height 583
click at [576, 357] on div "Please select a plant group" at bounding box center [969, 378] width 1079 height 583
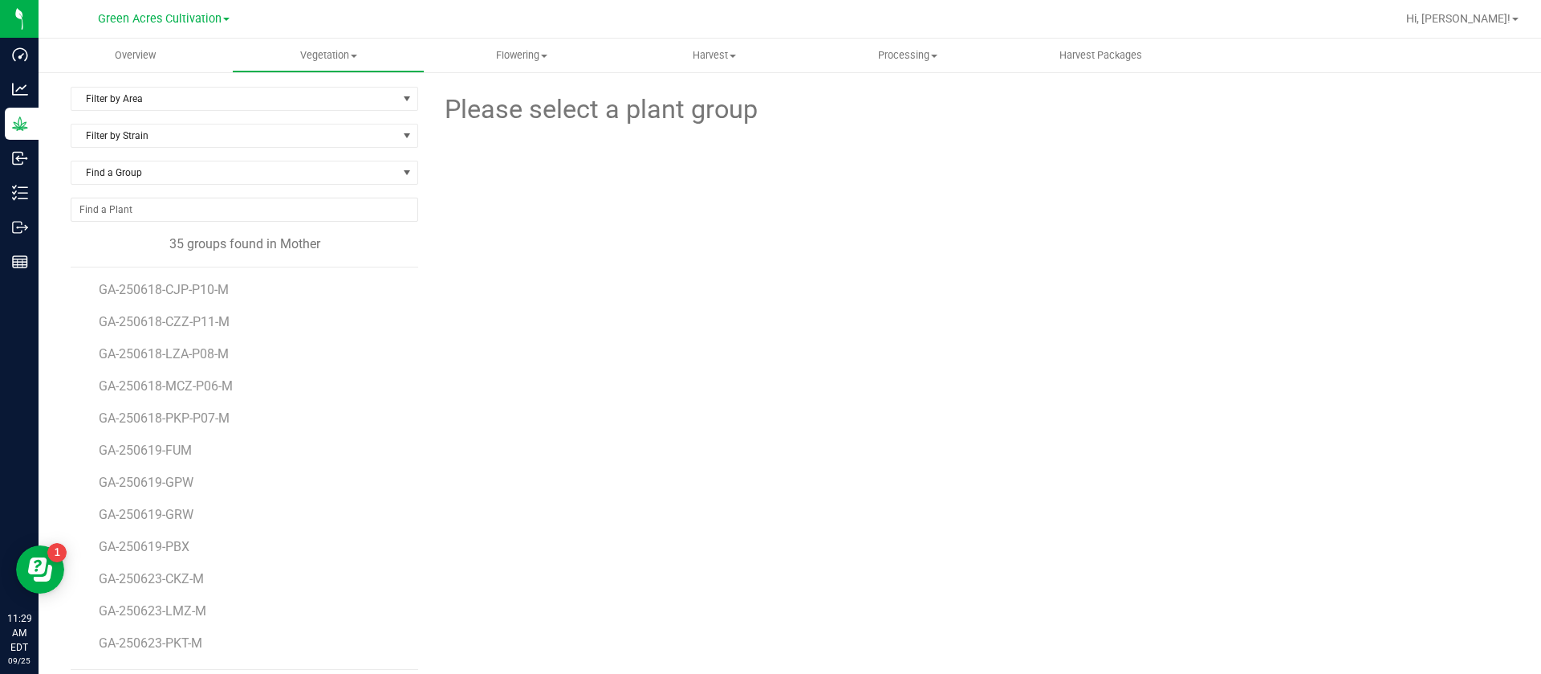
click at [704, 534] on div "Please select a plant group" at bounding box center [969, 378] width 1079 height 583
click at [157, 168] on span "Find a Group" at bounding box center [234, 172] width 326 height 22
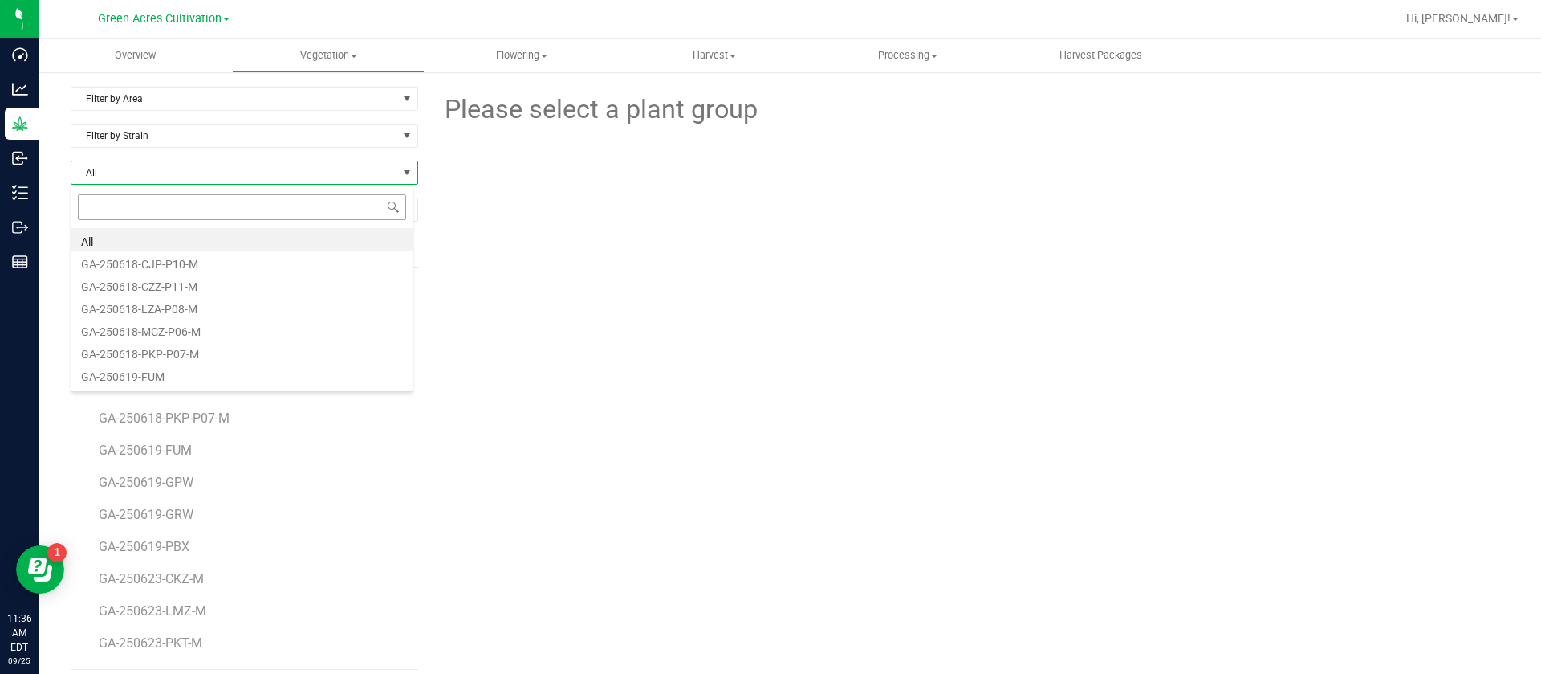
click at [173, 206] on input at bounding box center [242, 206] width 328 height 25
type input "g"
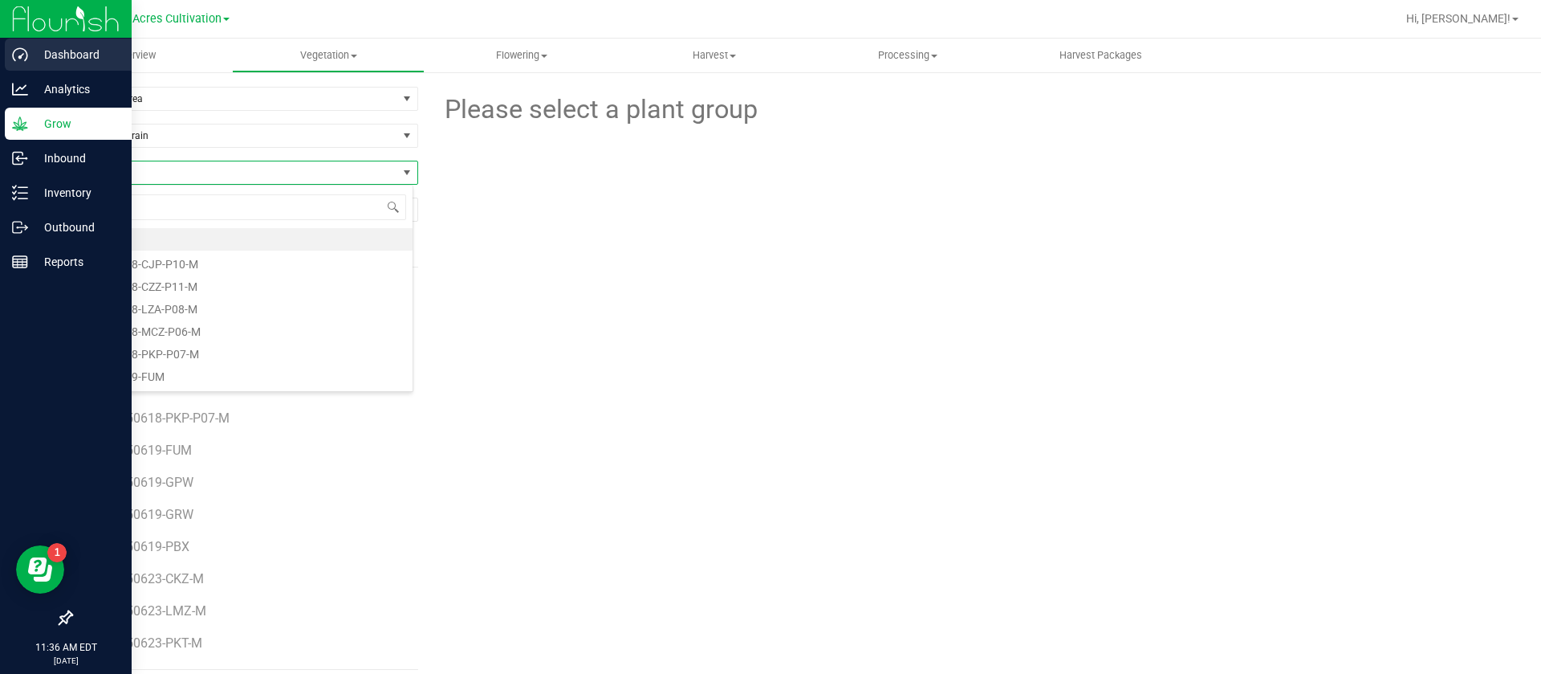
click at [25, 56] on icon at bounding box center [20, 55] width 16 height 16
click at [49, 55] on p "Dashboard" at bounding box center [76, 54] width 96 height 19
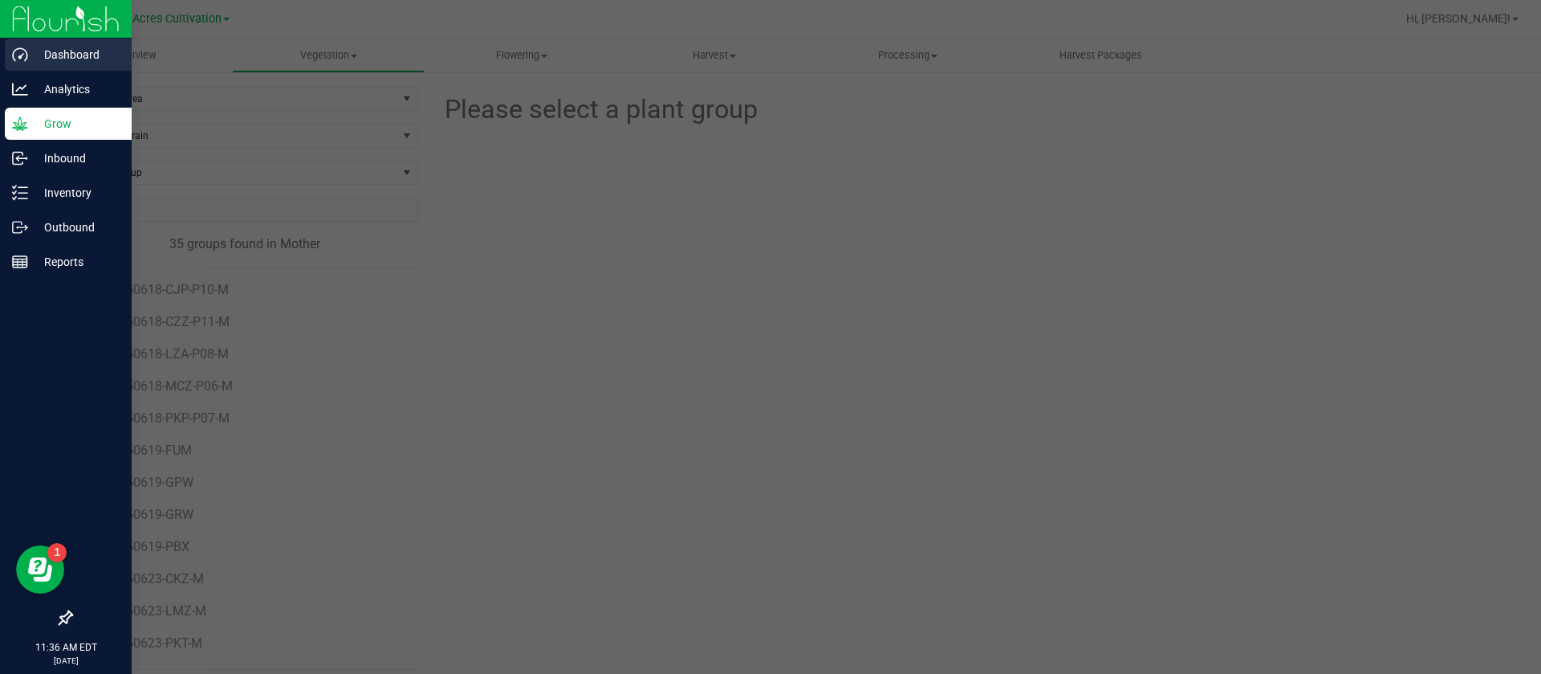
click at [49, 55] on p "Dashboard" at bounding box center [76, 54] width 96 height 19
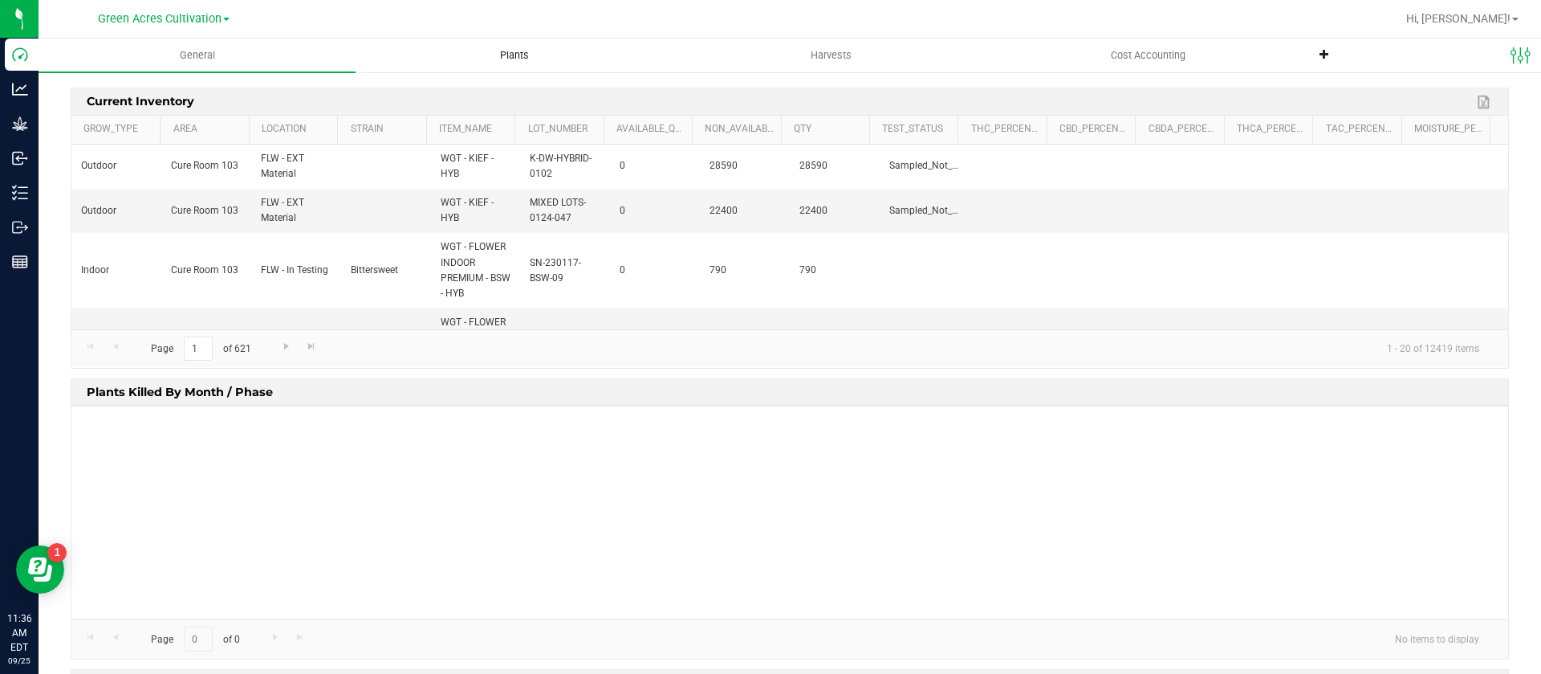
click at [522, 51] on span "Plants" at bounding box center [514, 55] width 72 height 14
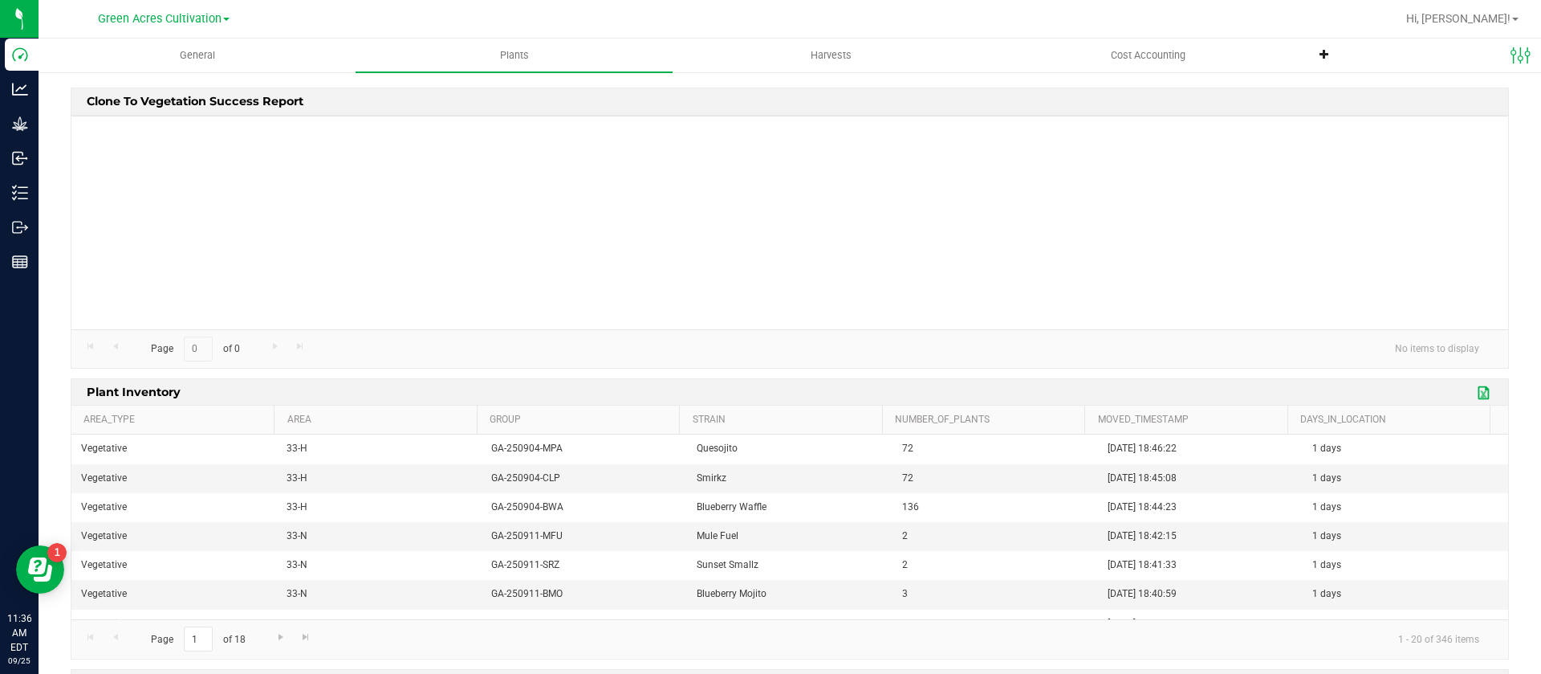
click at [1473, 385] on link "Export to Excel" at bounding box center [1485, 392] width 24 height 21
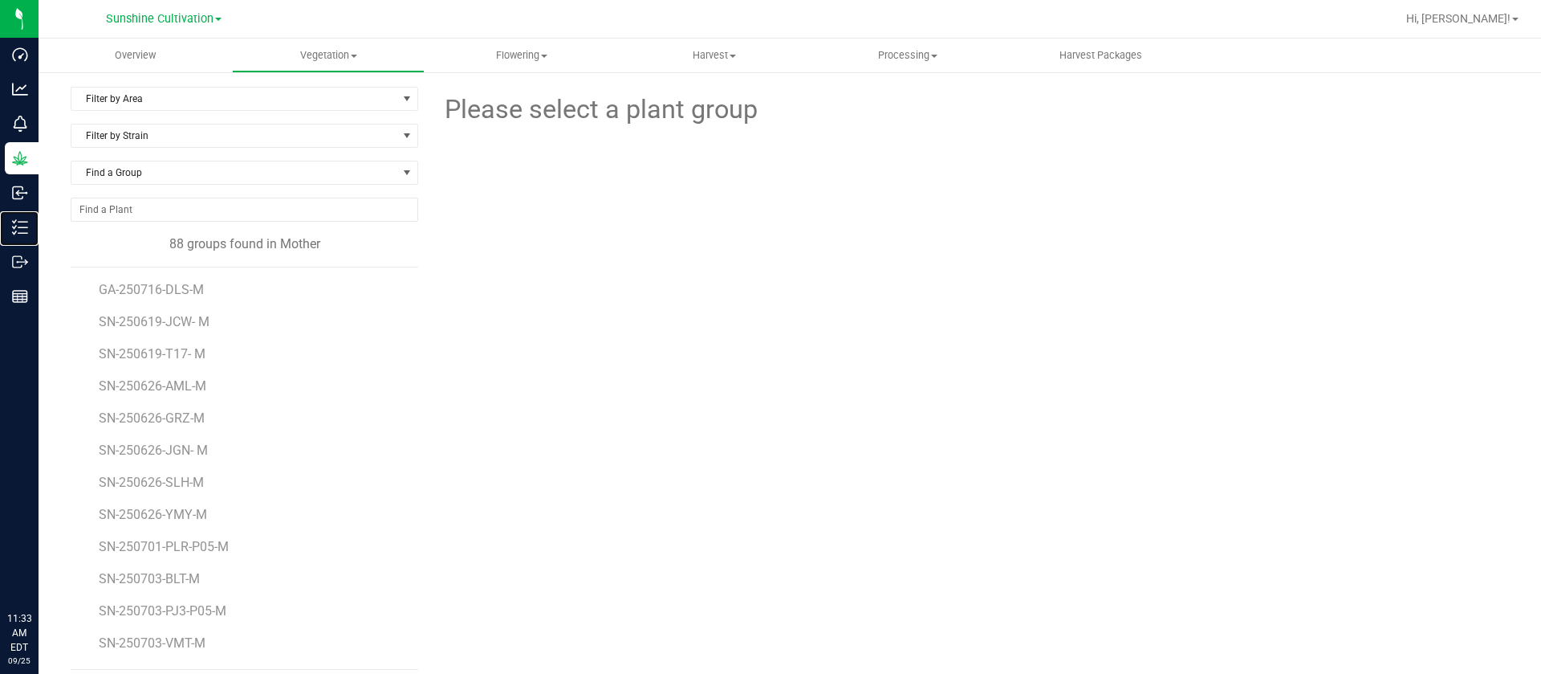
click at [0, 0] on p "Inventory" at bounding box center [0, 0] width 0 height 0
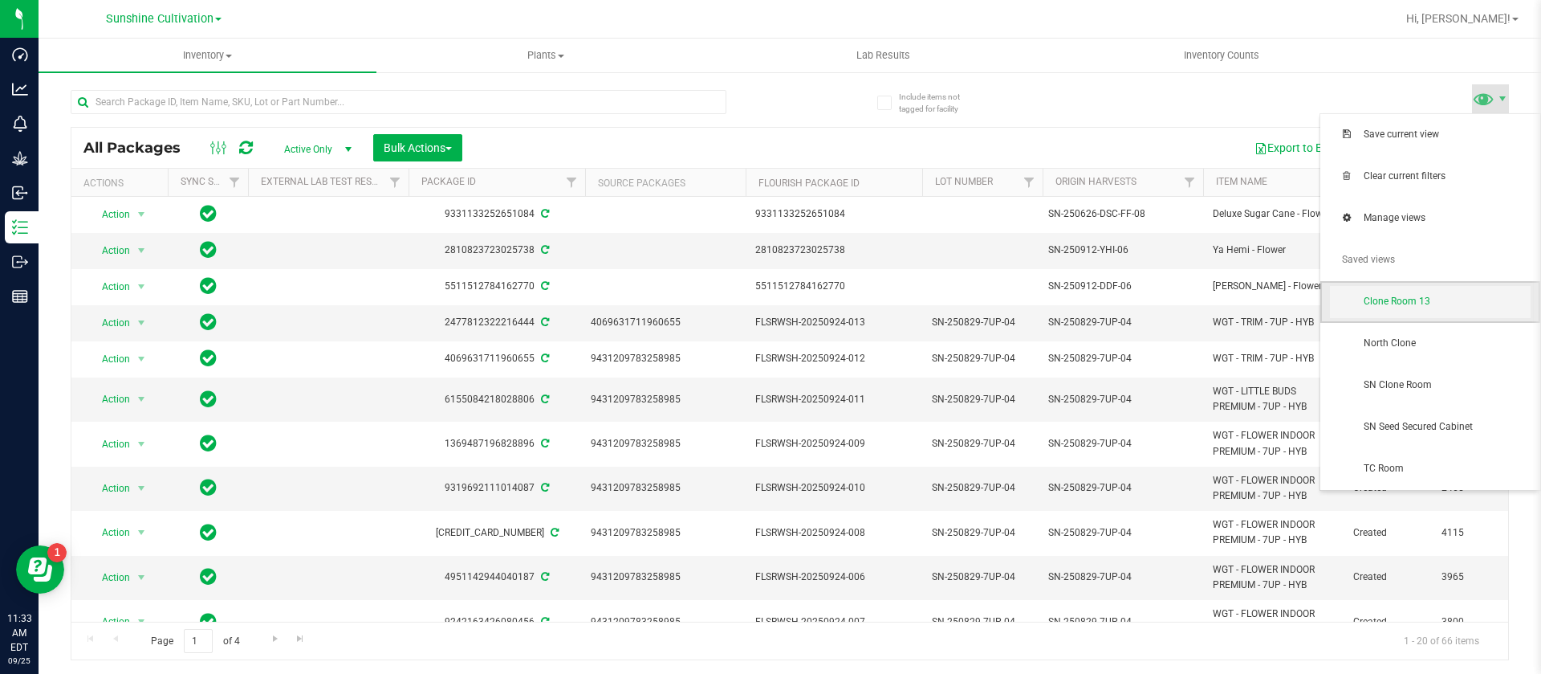
click at [1443, 306] on span "Clone Room 13" at bounding box center [1447, 302] width 167 height 14
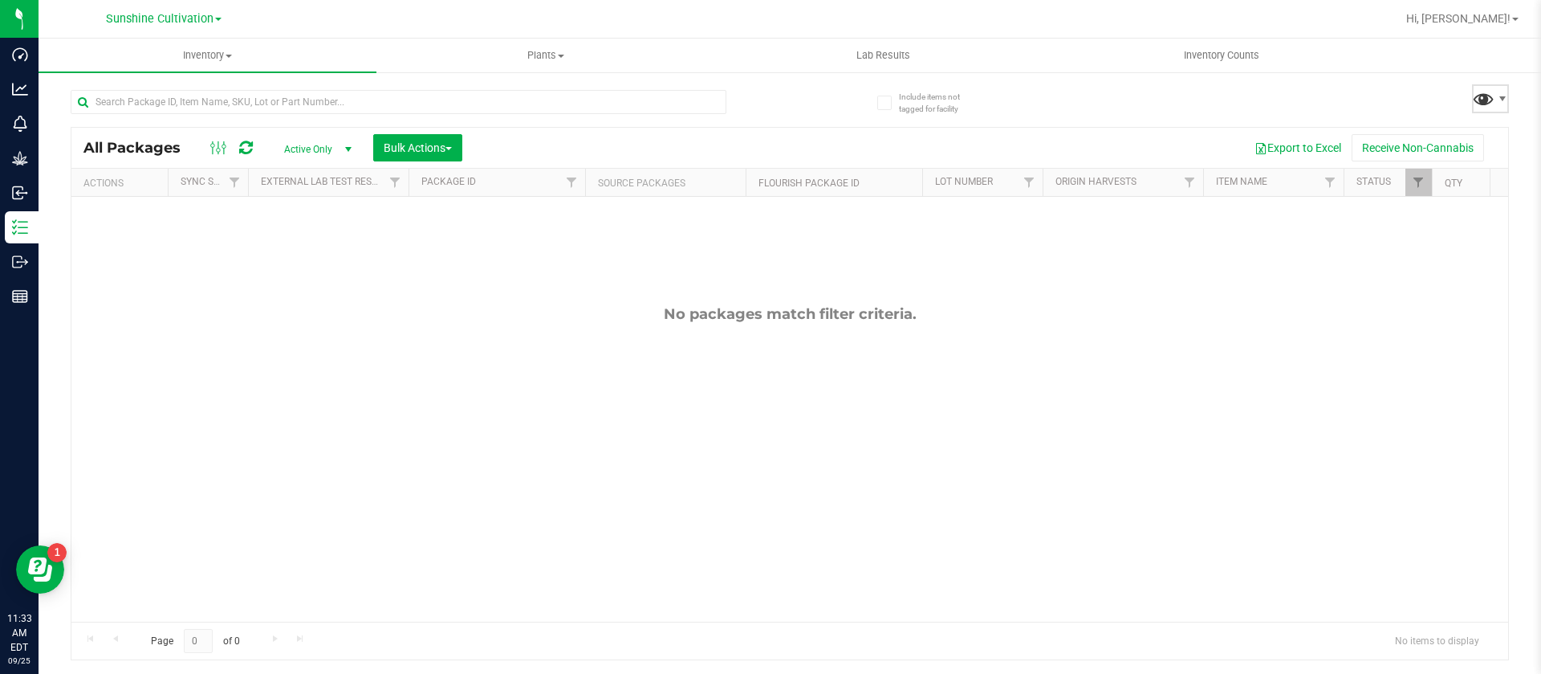
click at [1476, 101] on span at bounding box center [1483, 98] width 23 height 23
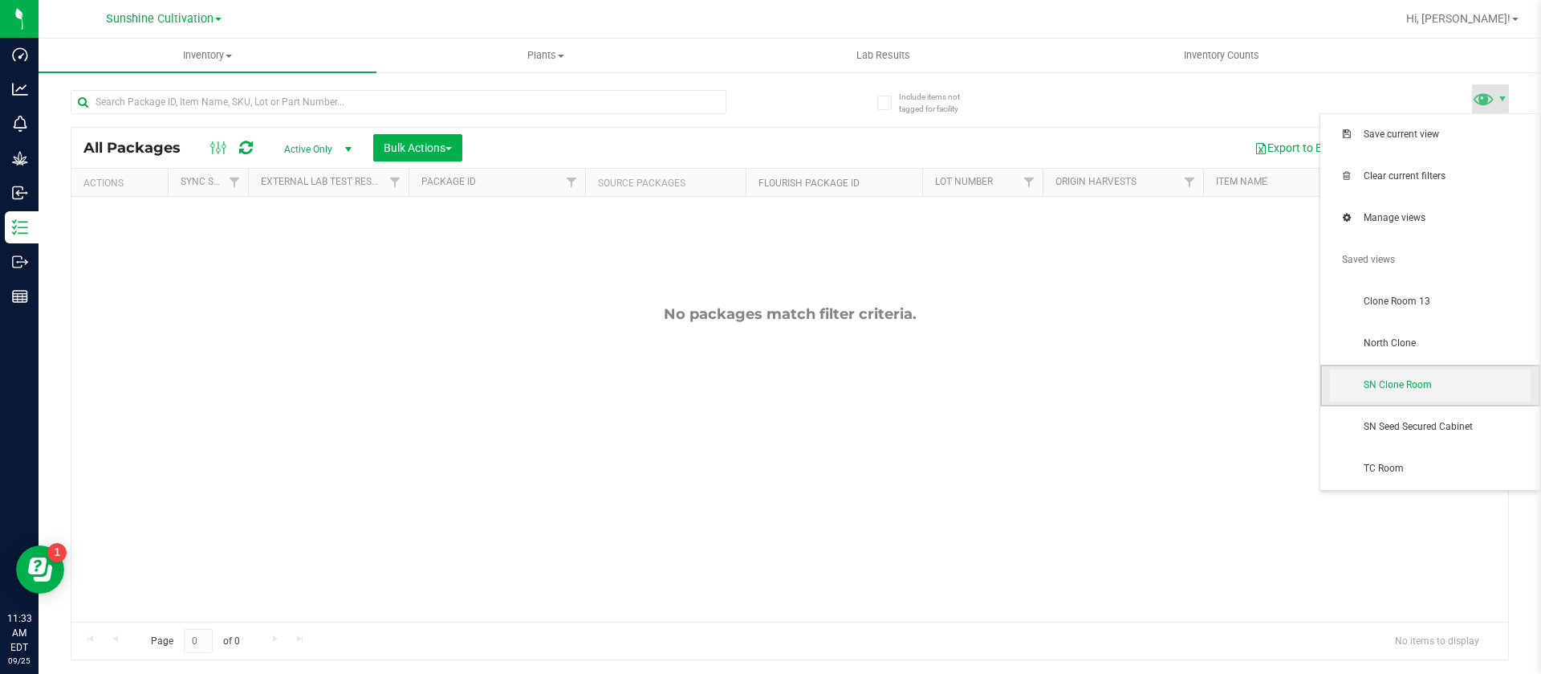
click at [1427, 391] on span "SN Clone Room" at bounding box center [1447, 385] width 167 height 14
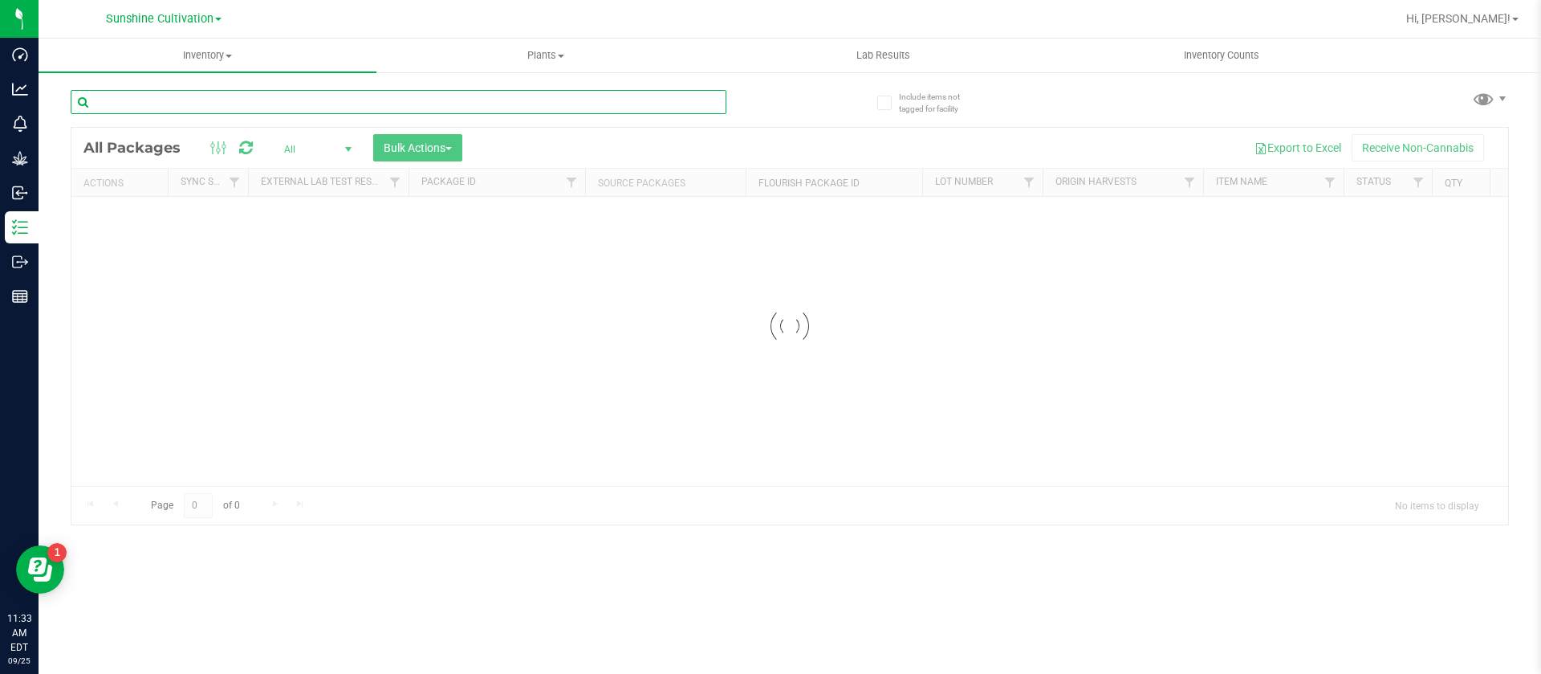
click at [250, 102] on input "text" at bounding box center [399, 102] width 656 height 24
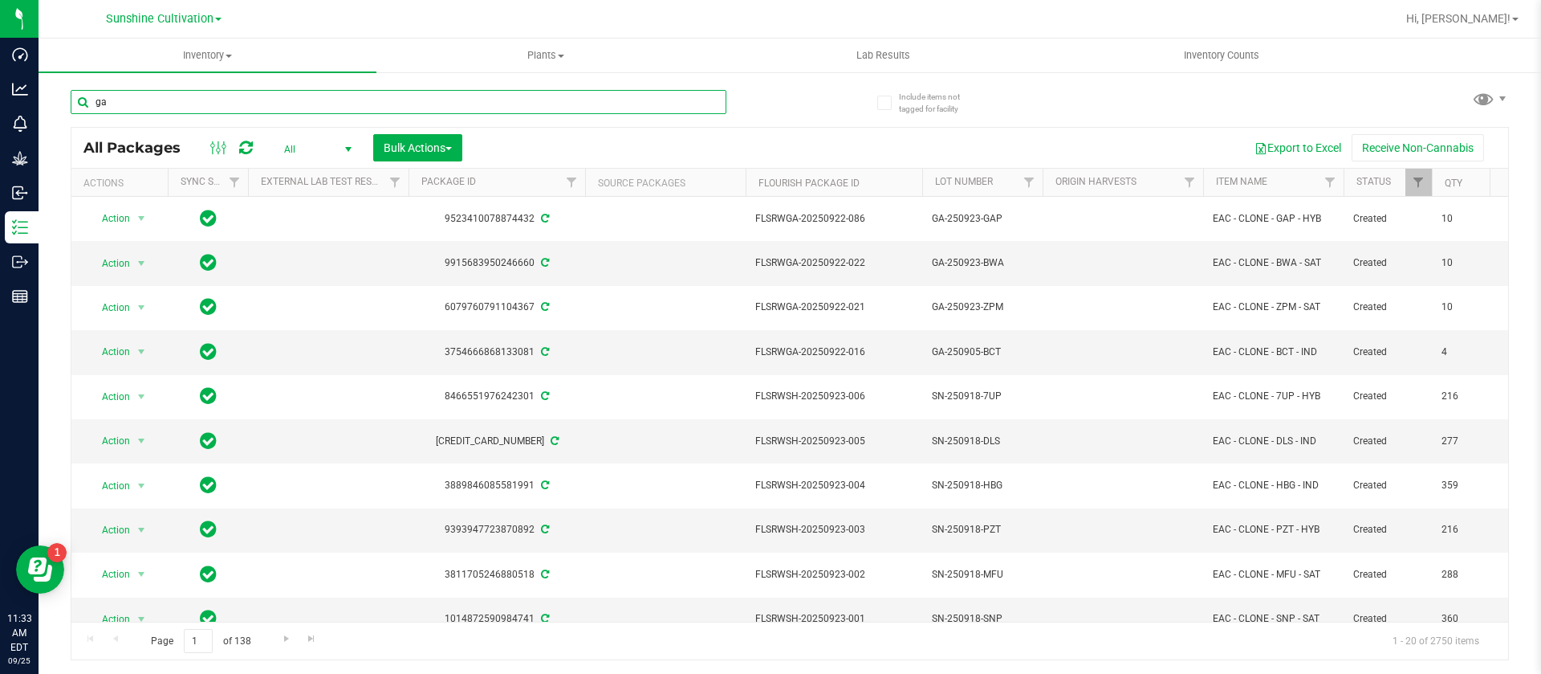
type input "g"
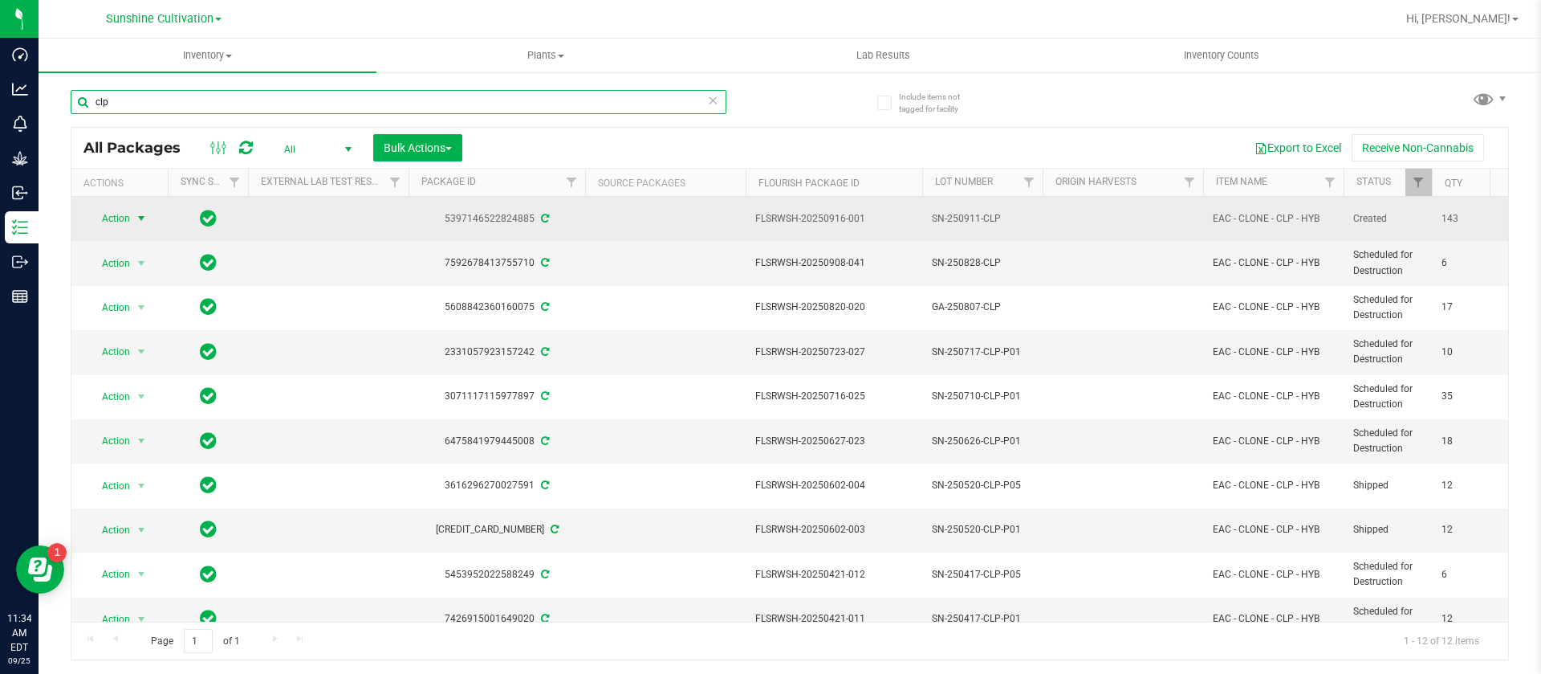
type input "clp"
click at [147, 222] on span "select" at bounding box center [141, 218] width 13 height 13
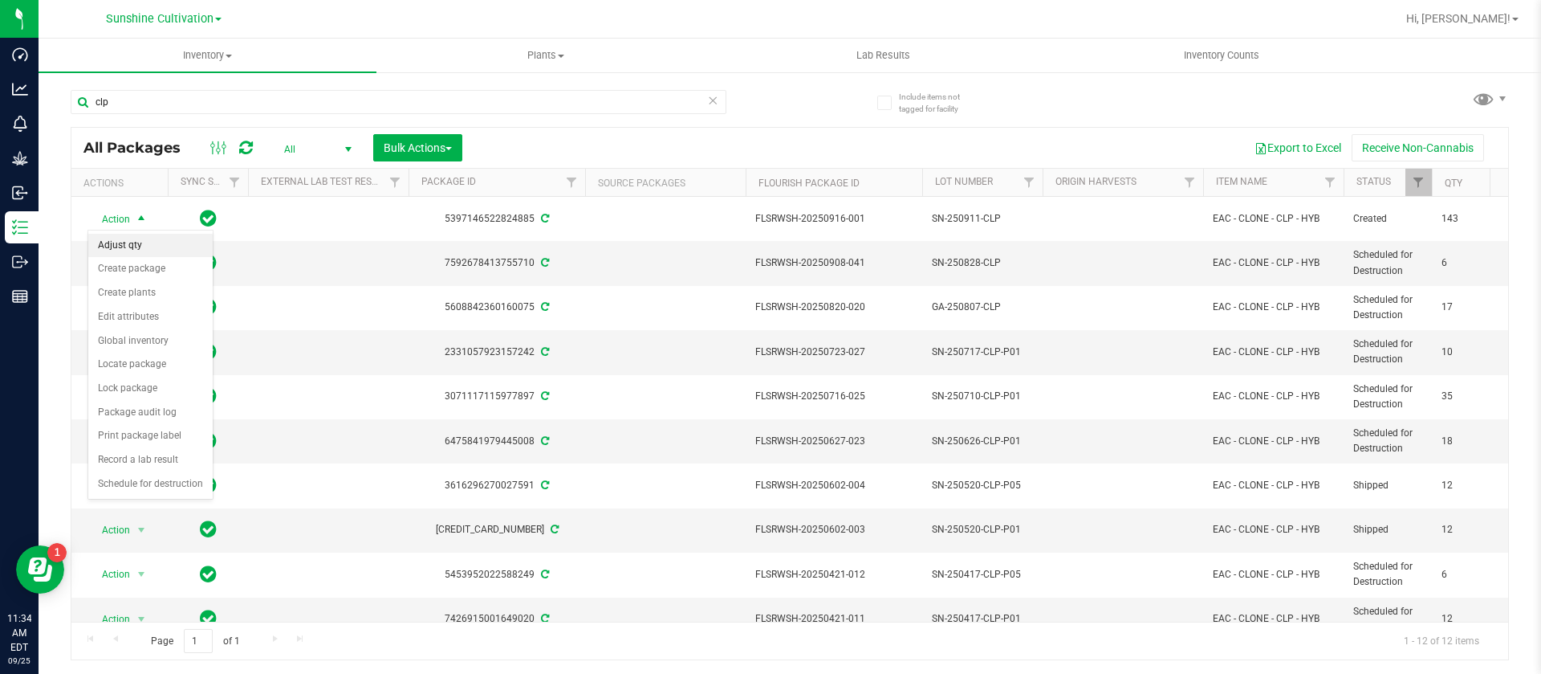
click at [111, 248] on li "Adjust qty" at bounding box center [150, 246] width 124 height 24
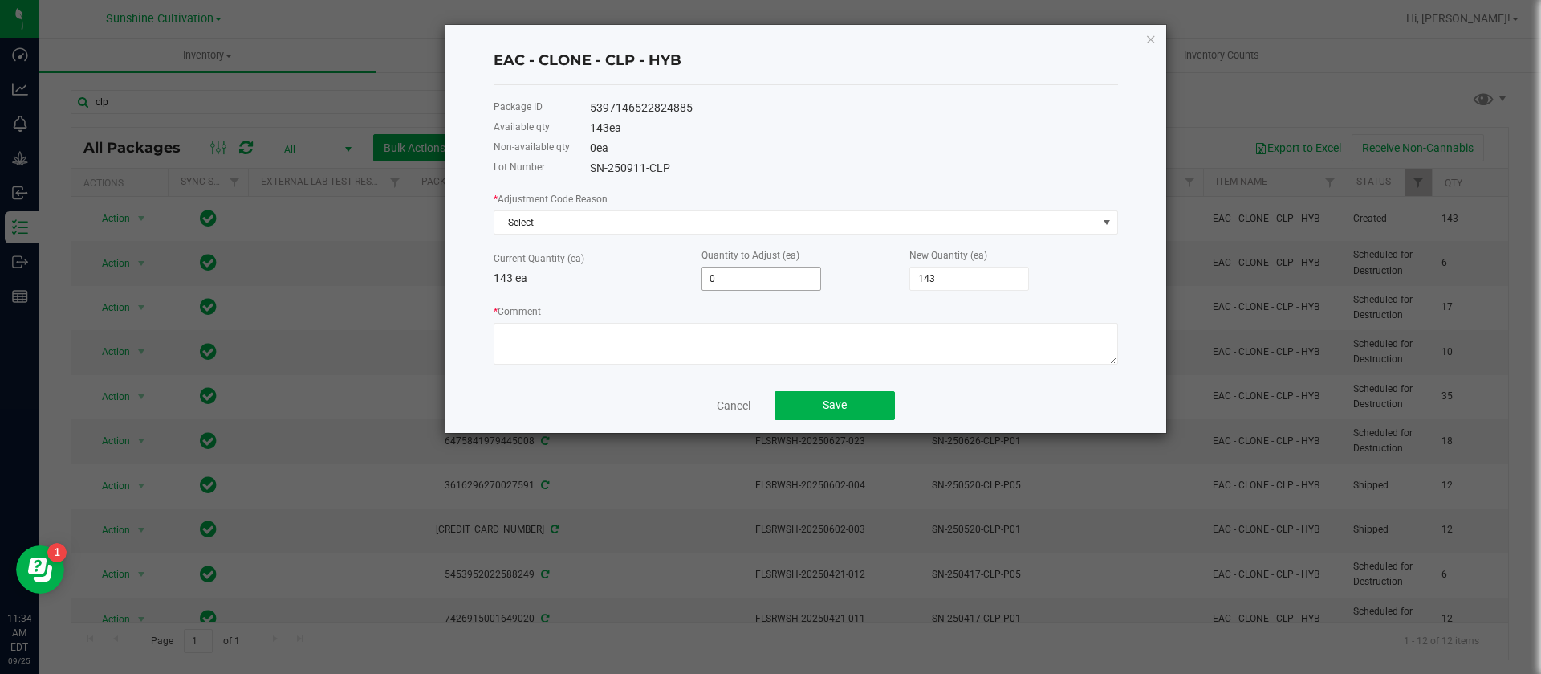
click at [748, 275] on input "0" at bounding box center [761, 278] width 118 height 22
type input "-3"
type input "140"
type input "-3"
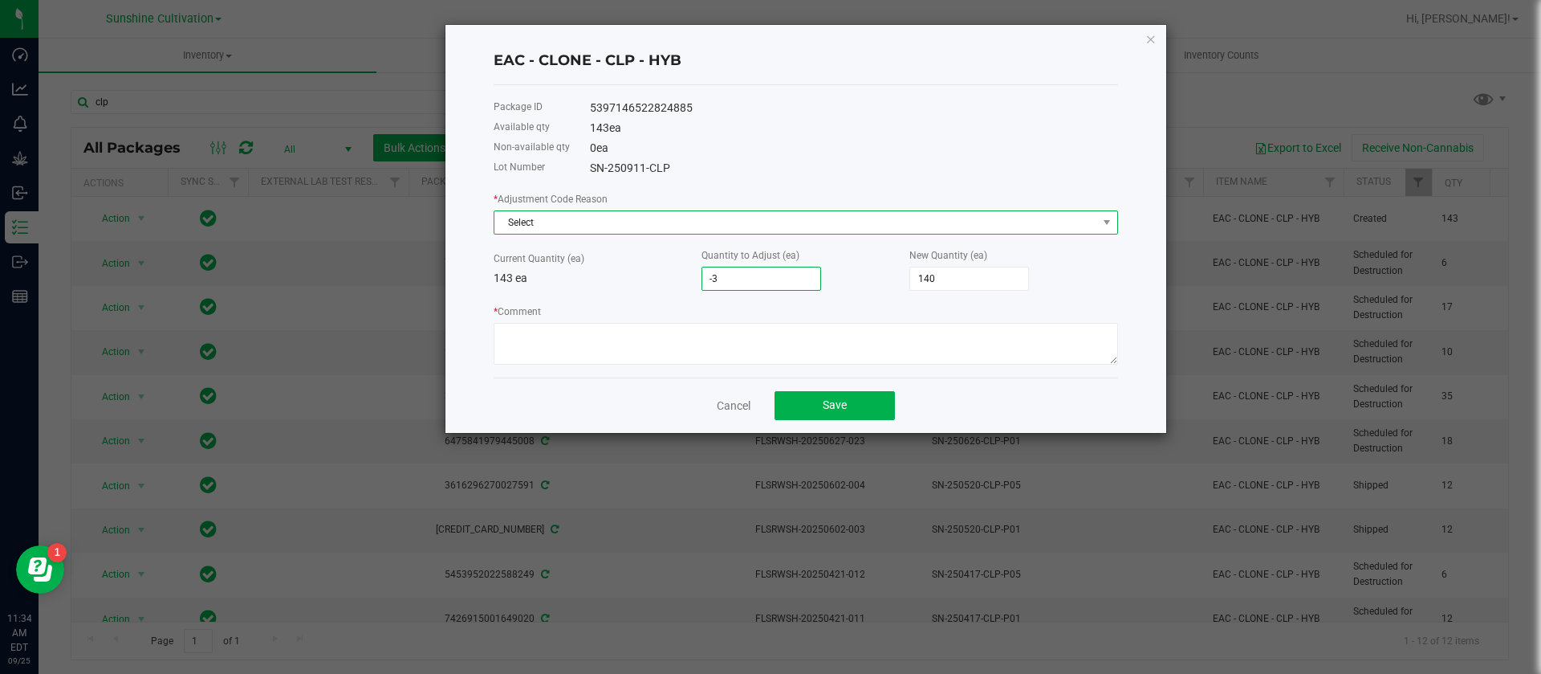
click at [532, 214] on span "Select" at bounding box center [796, 222] width 603 height 22
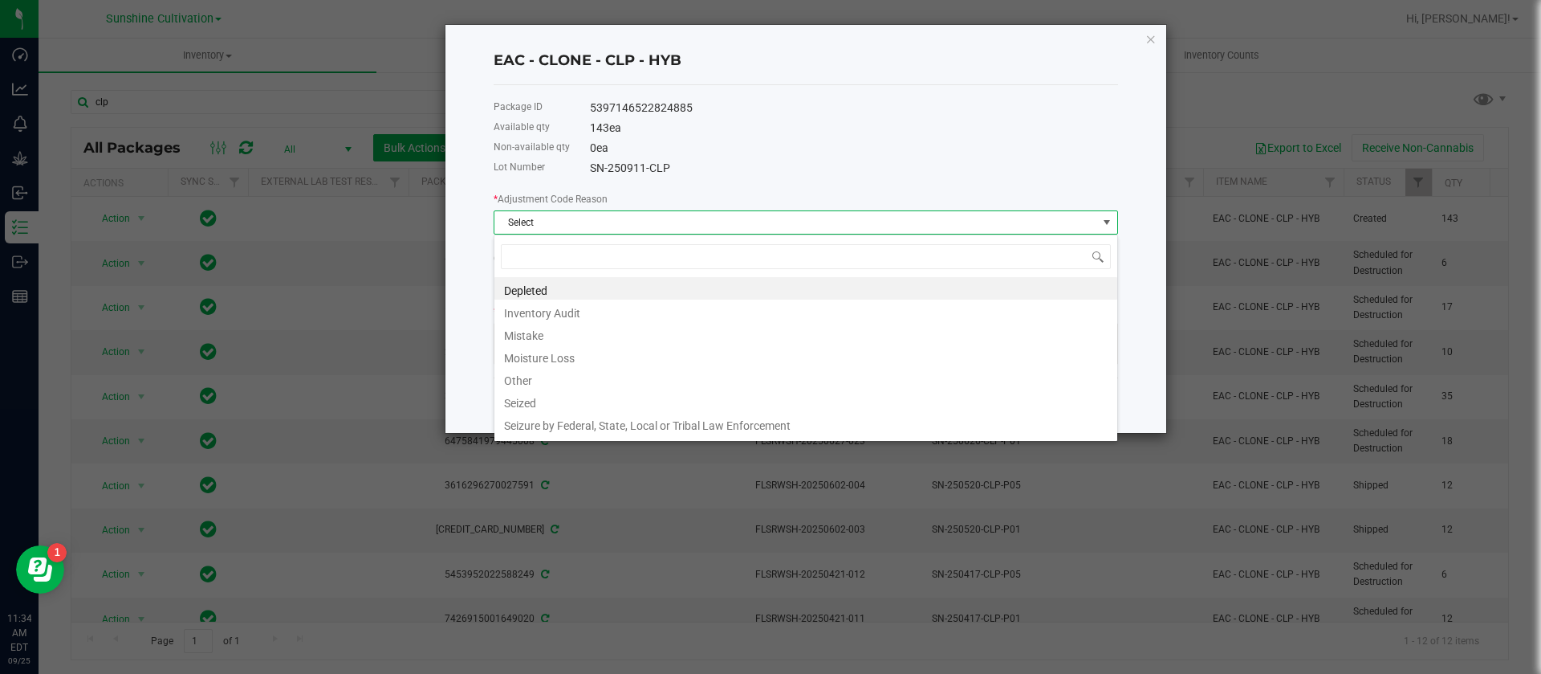
scroll to position [24, 625]
click at [549, 385] on li "Other" at bounding box center [806, 378] width 623 height 22
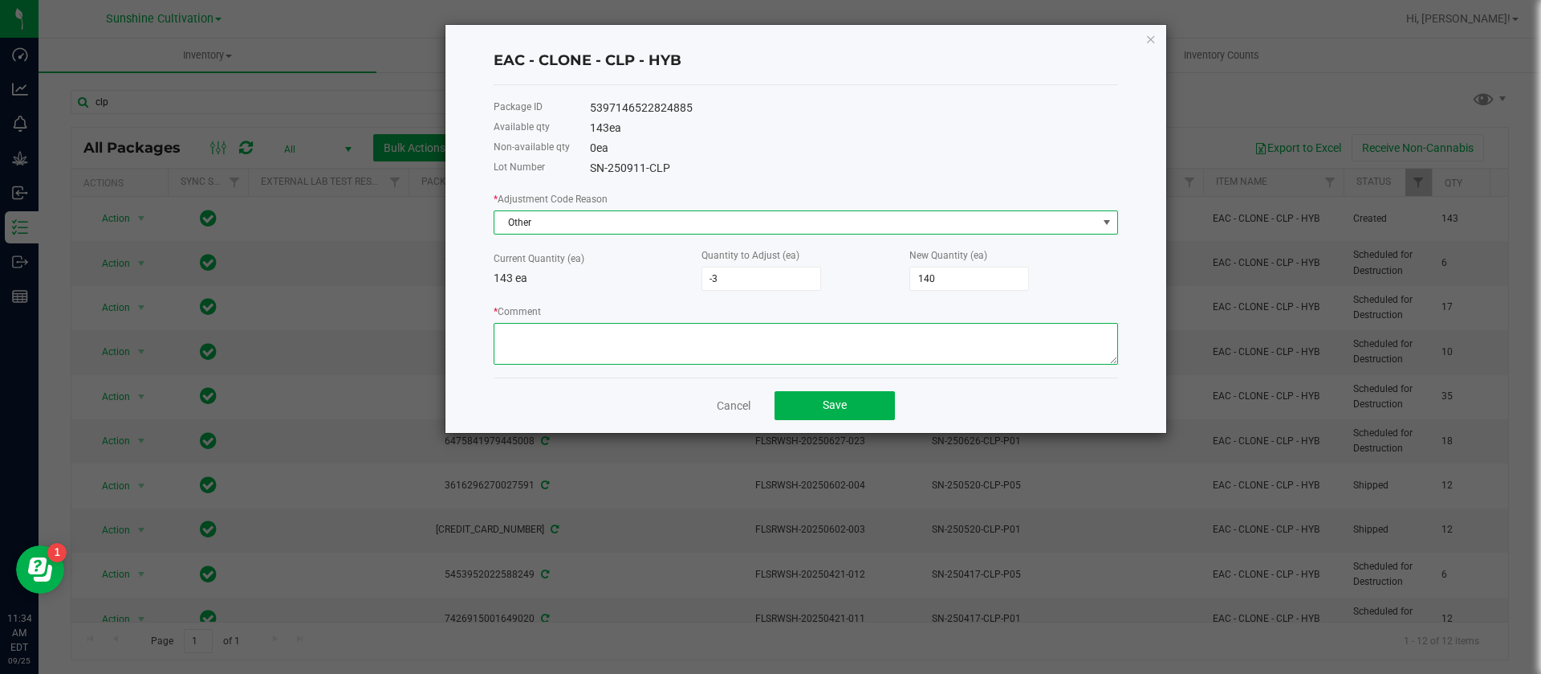
click at [547, 332] on textarea "* Comment" at bounding box center [806, 344] width 625 height 42
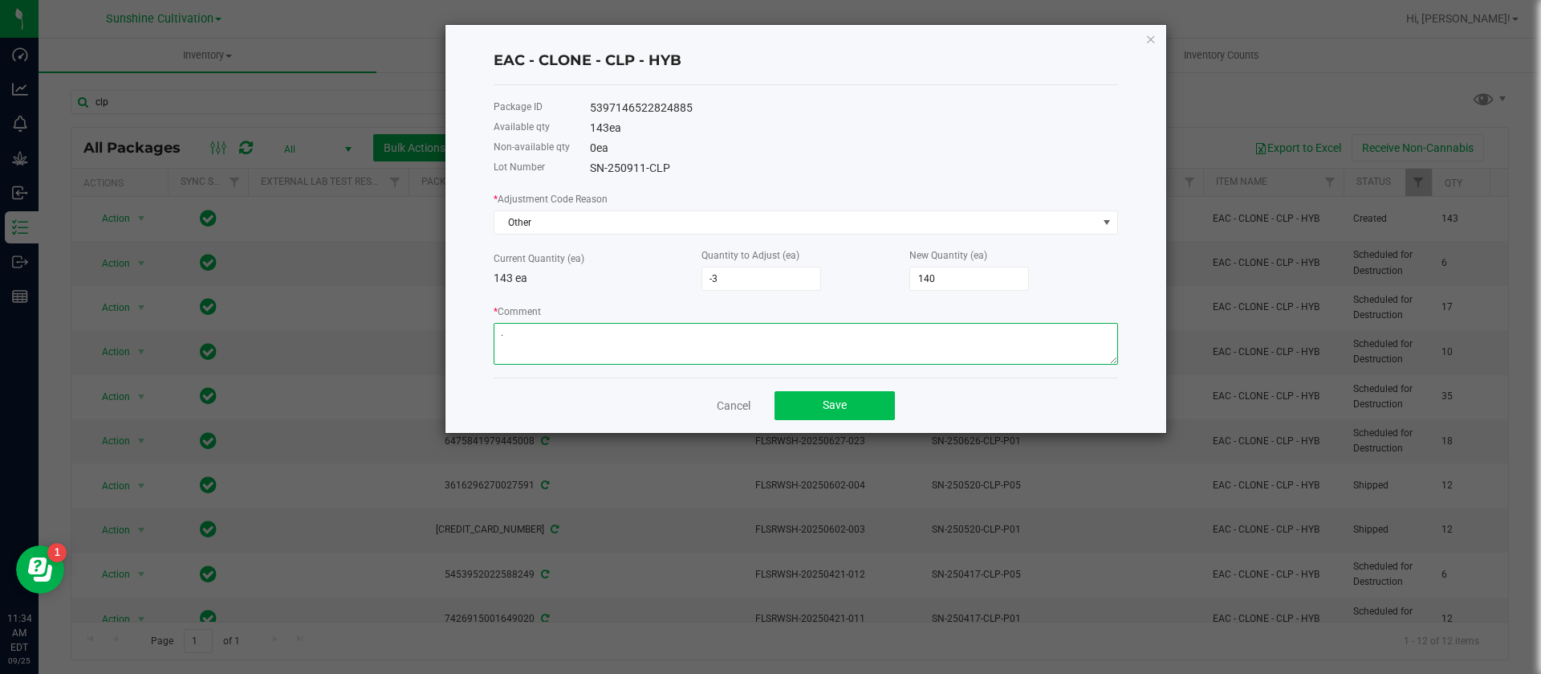
type textarea "."
click at [807, 399] on button "Save" at bounding box center [835, 405] width 120 height 29
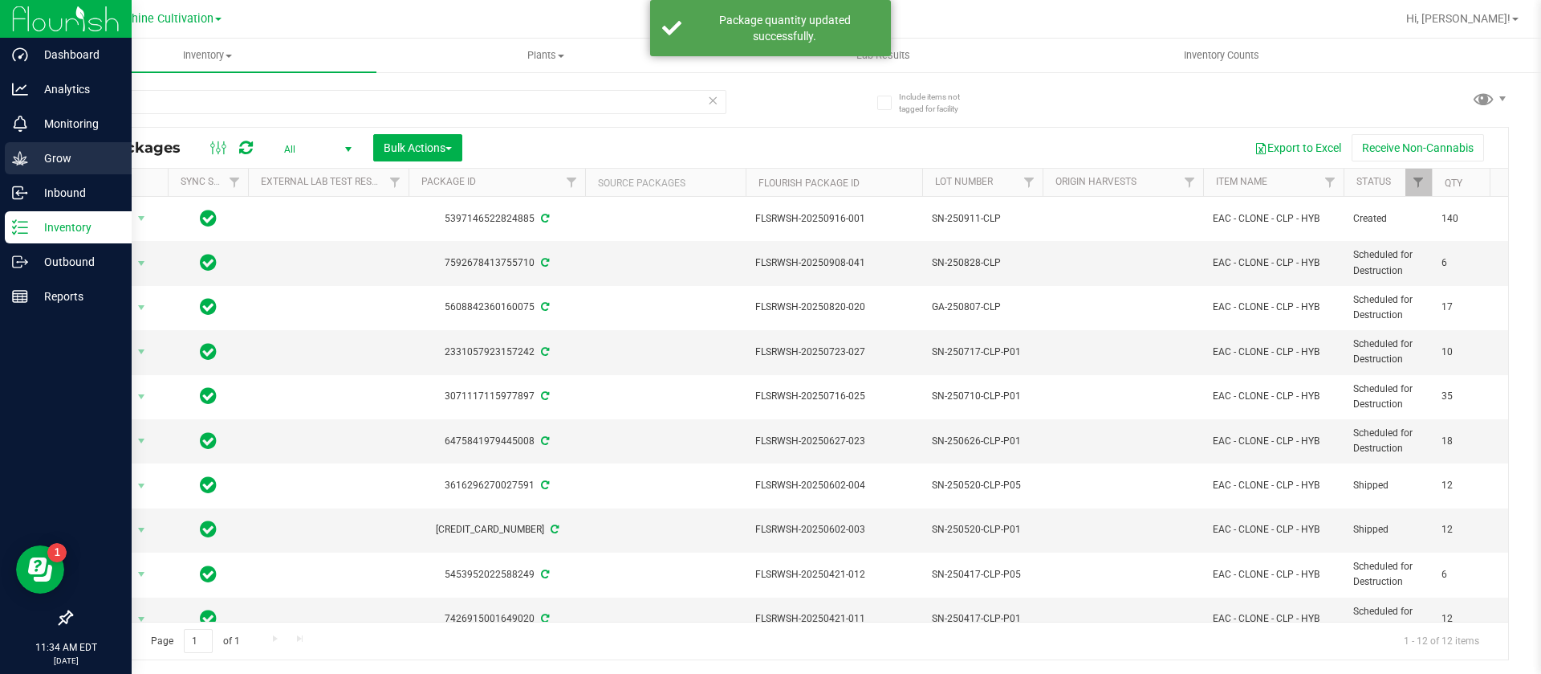
click at [28, 145] on div "Grow" at bounding box center [68, 158] width 127 height 32
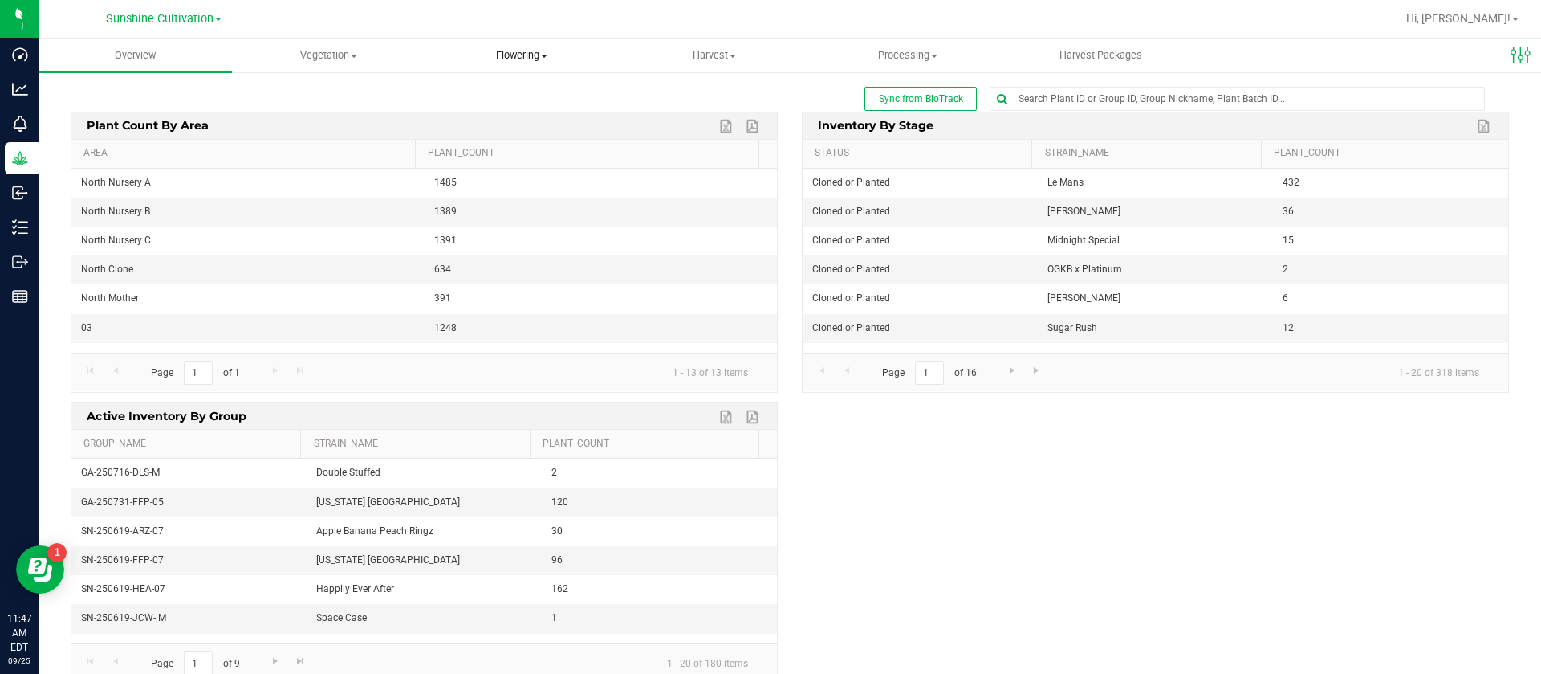
click at [538, 63] on uib-tab-heading "Flowering Create harvest Flowering groups Flowering plants Apply to plants Plan…" at bounding box center [521, 55] width 192 height 32
click at [539, 120] on span "Flowering groups" at bounding box center [491, 116] width 133 height 14
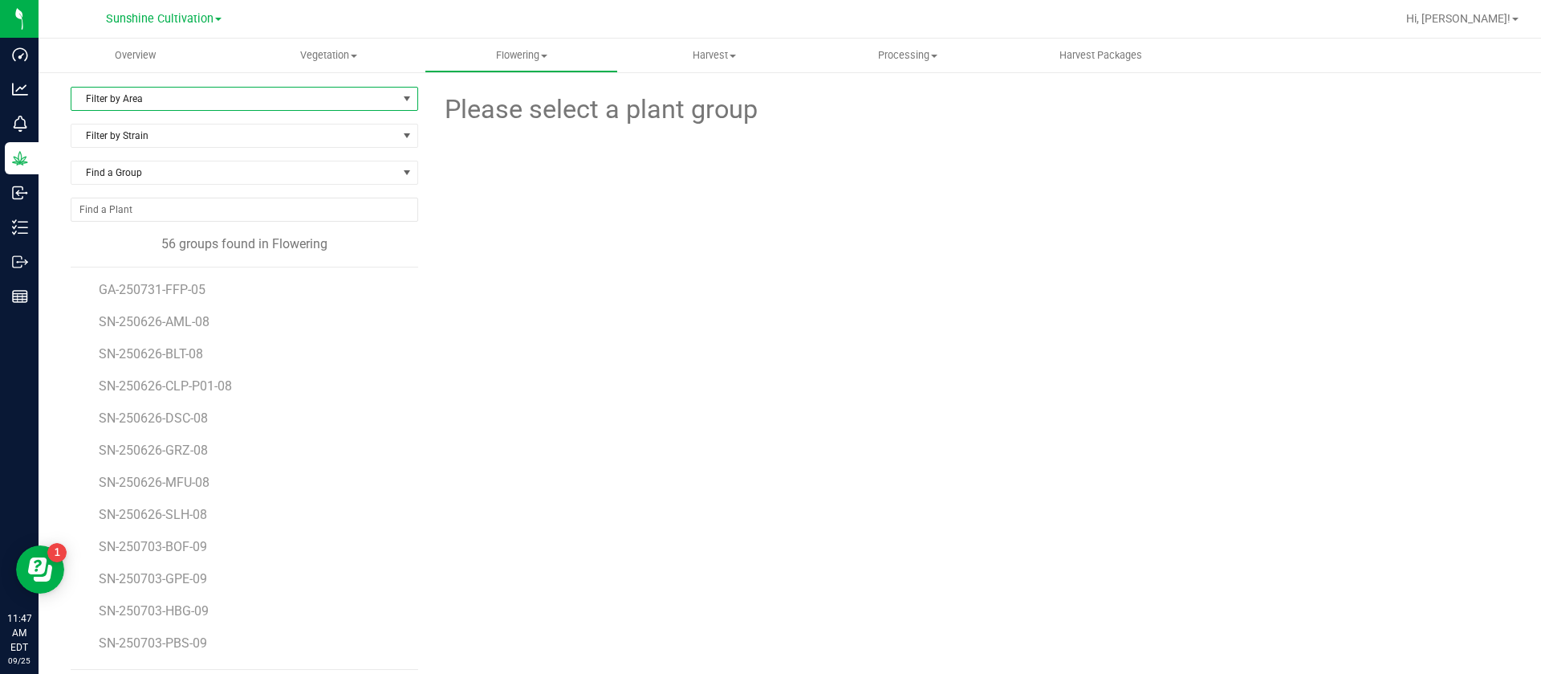
click at [139, 90] on span "Filter by Area" at bounding box center [234, 99] width 326 height 22
click at [128, 312] on li "10" at bounding box center [241, 317] width 341 height 24
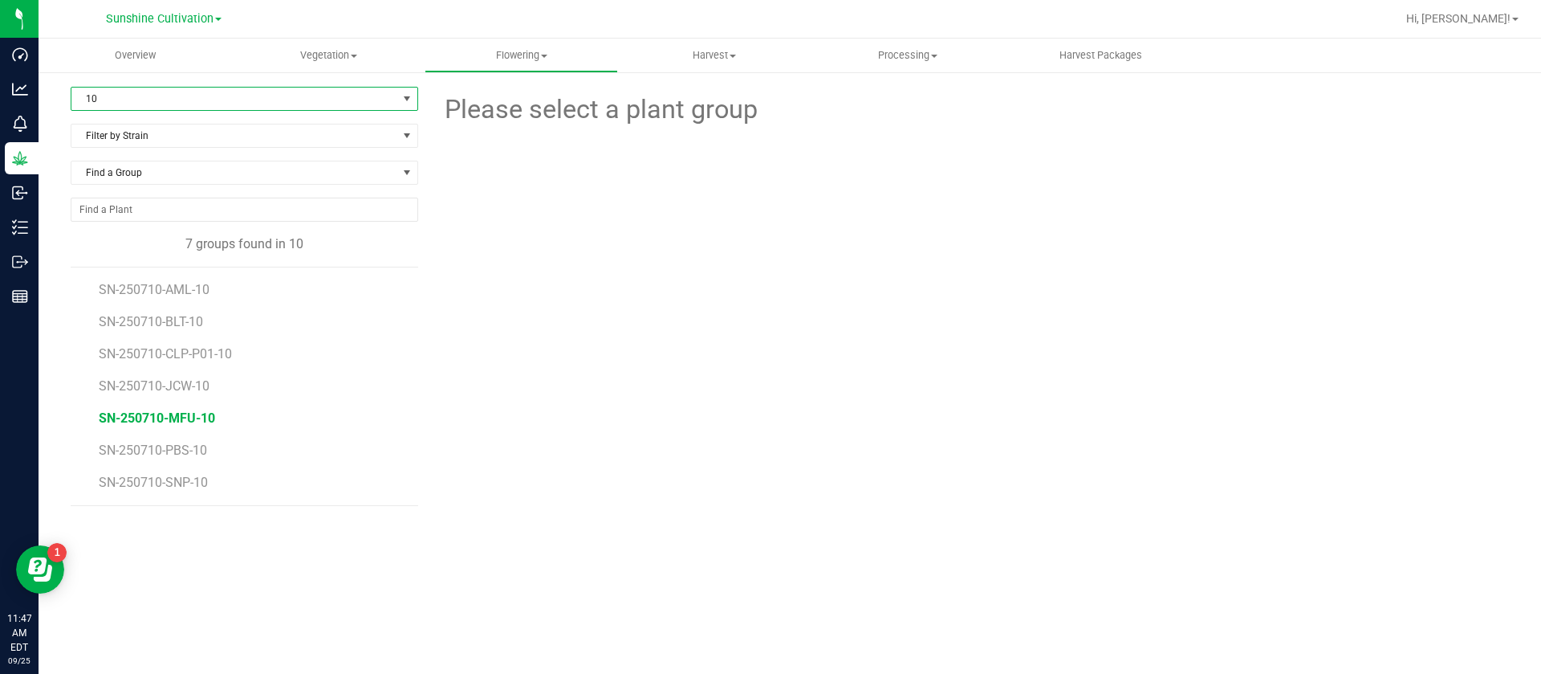
click at [206, 418] on span "SN-250710-MFU-10" at bounding box center [157, 417] width 116 height 15
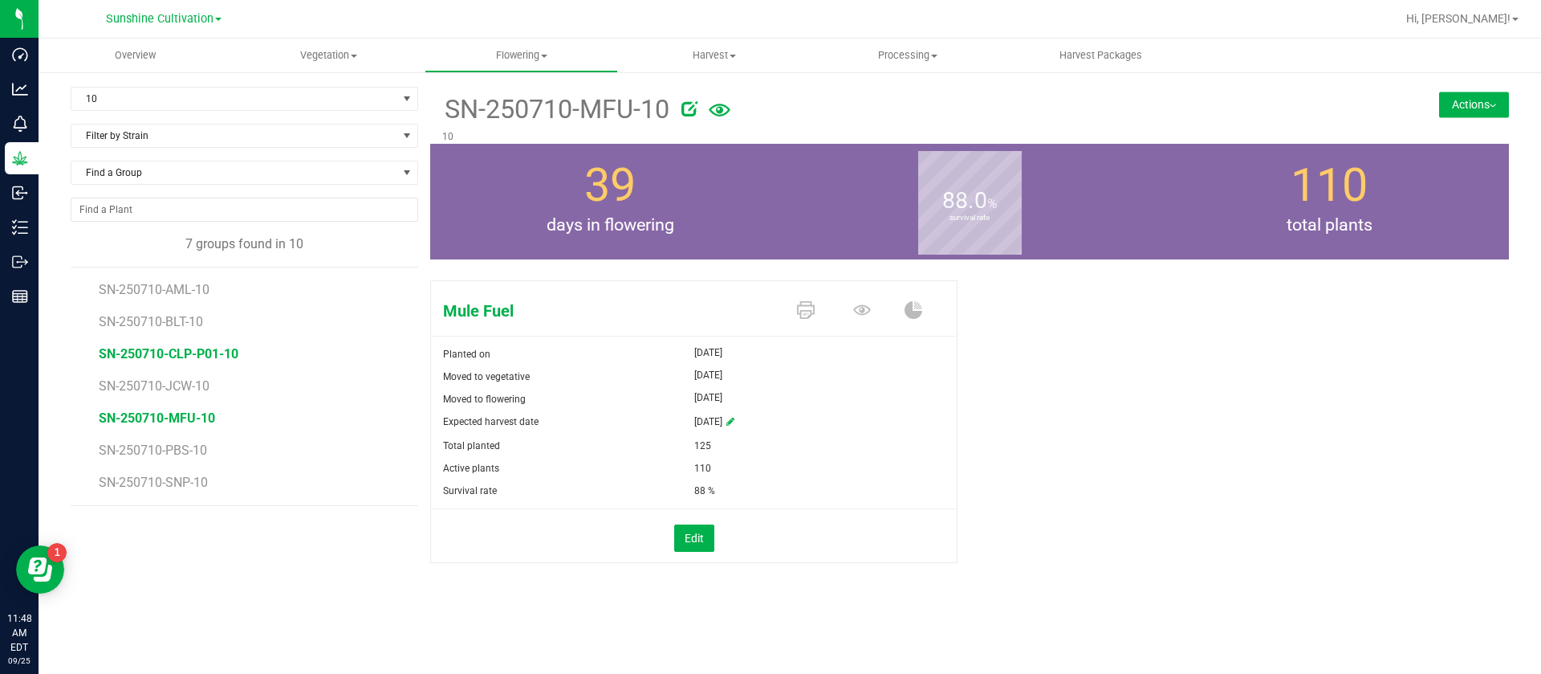
click at [205, 356] on span "SN-250710-CLP-P01-10" at bounding box center [169, 353] width 140 height 15
